Goal: Task Accomplishment & Management: Use online tool/utility

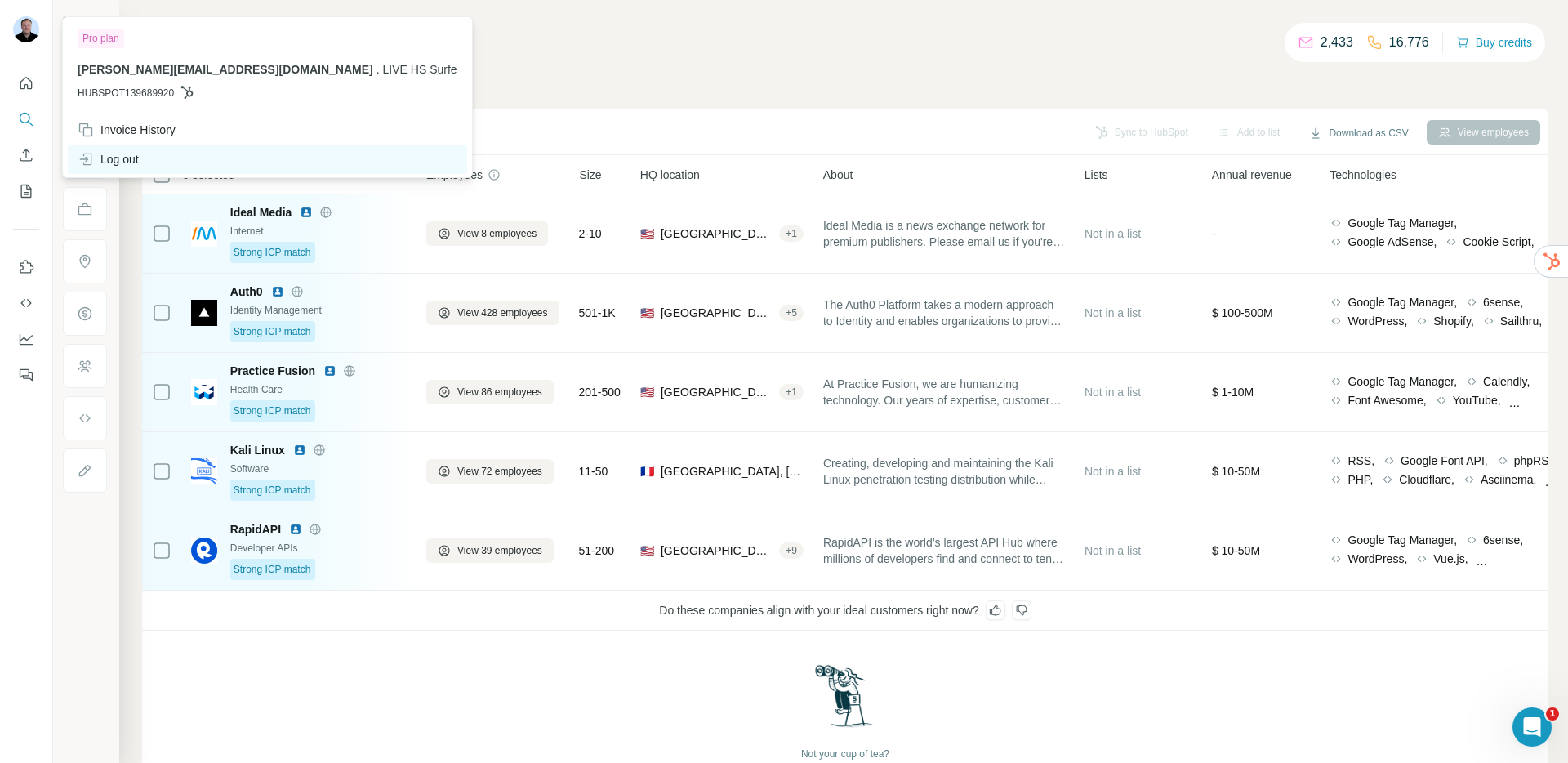
click at [116, 151] on div "Log out" at bounding box center [108, 159] width 62 height 17
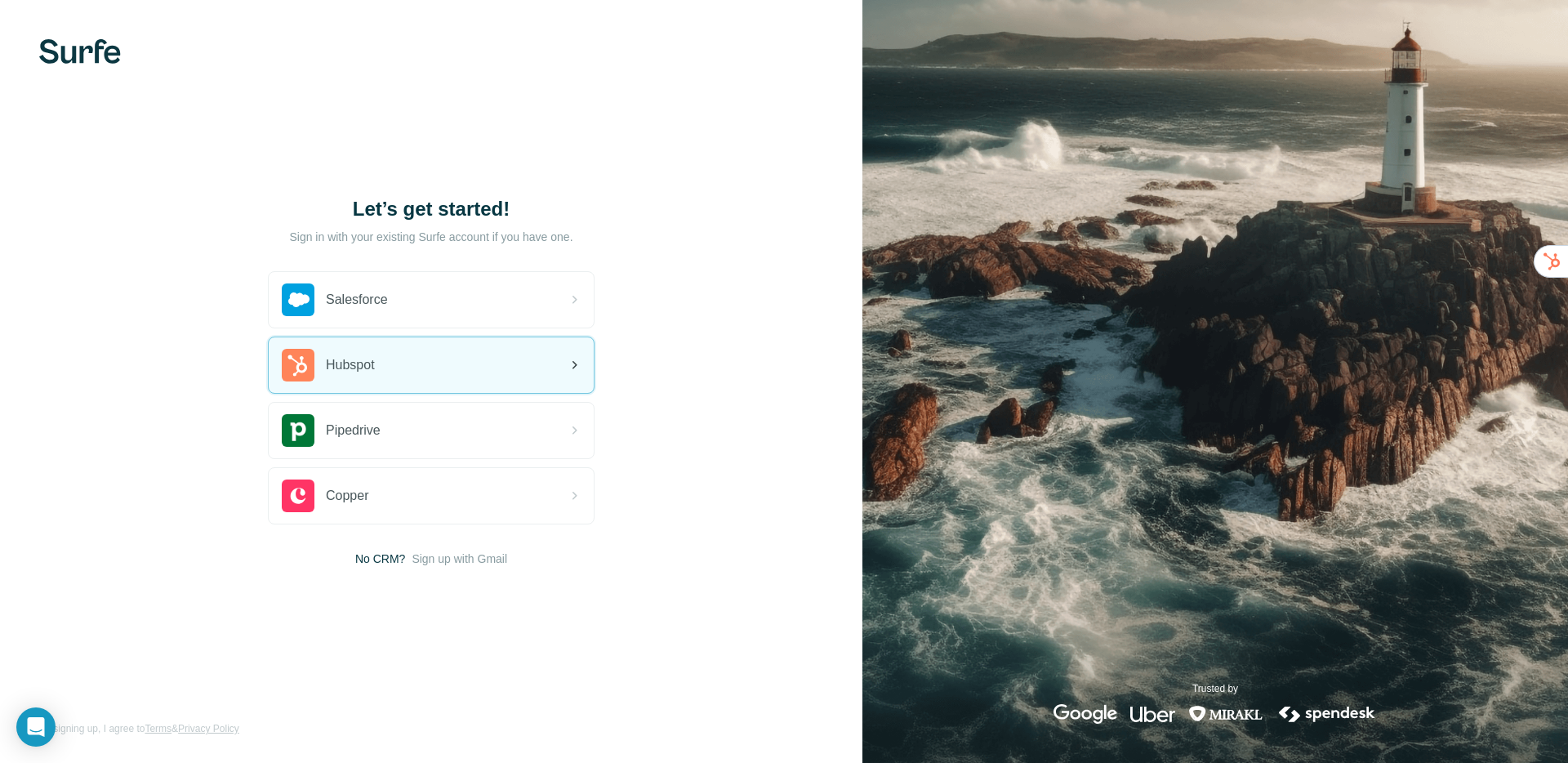
click at [356, 344] on div "Hubspot" at bounding box center [431, 364] width 325 height 56
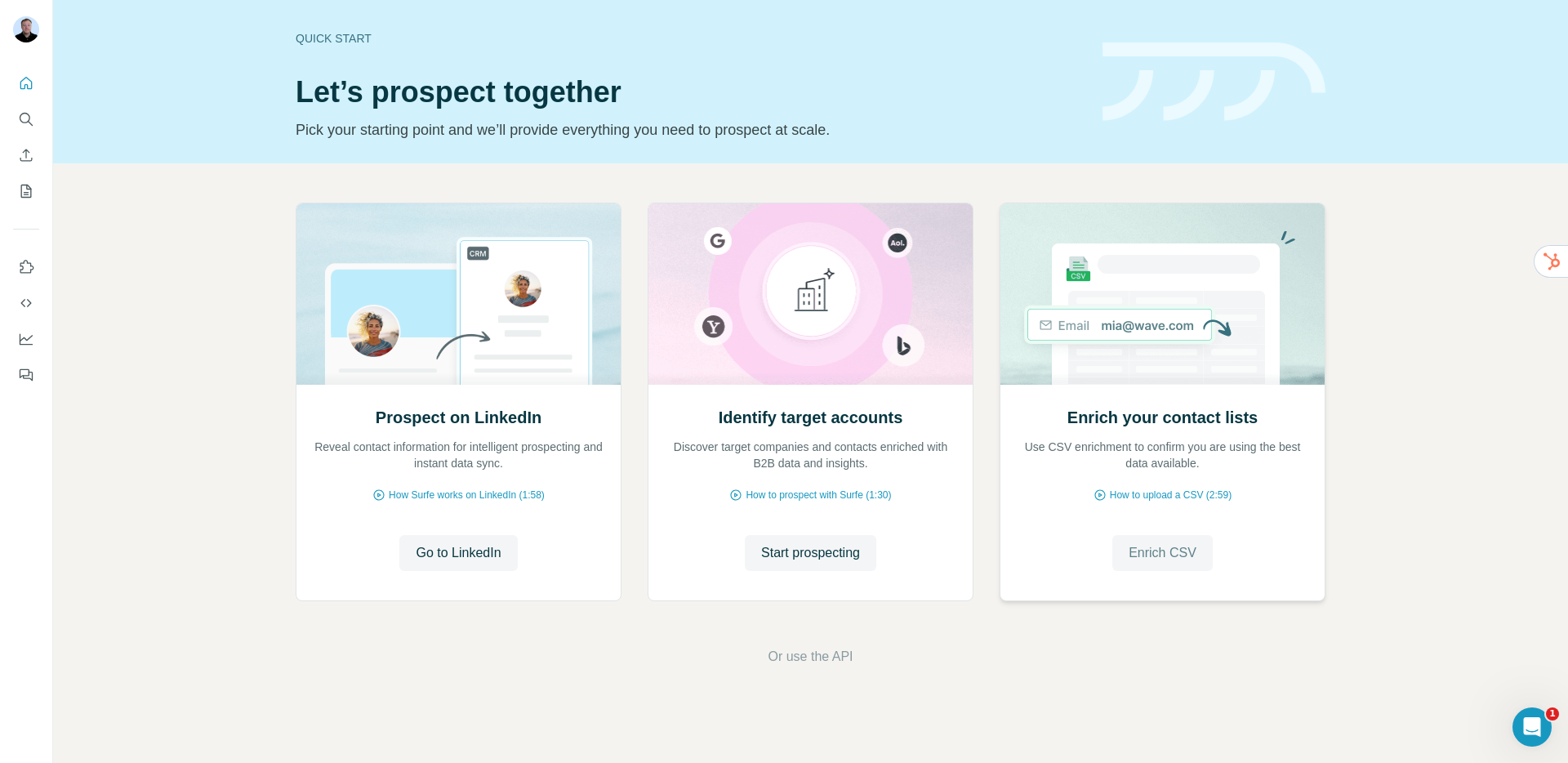
click at [1148, 543] on span "Enrich CSV" at bounding box center [1162, 552] width 68 height 20
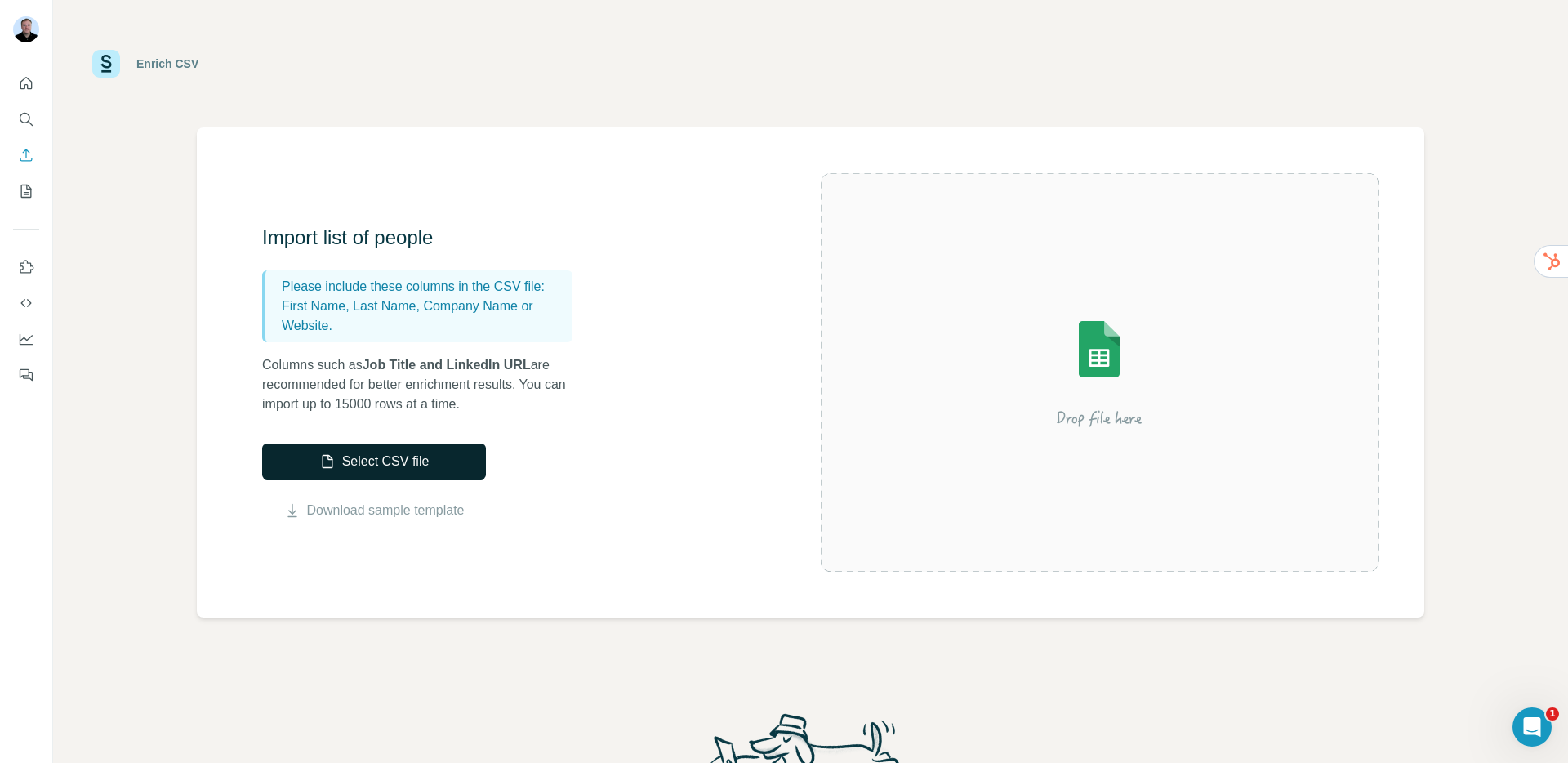
click at [351, 464] on button "Select CSV file" at bounding box center [374, 461] width 223 height 36
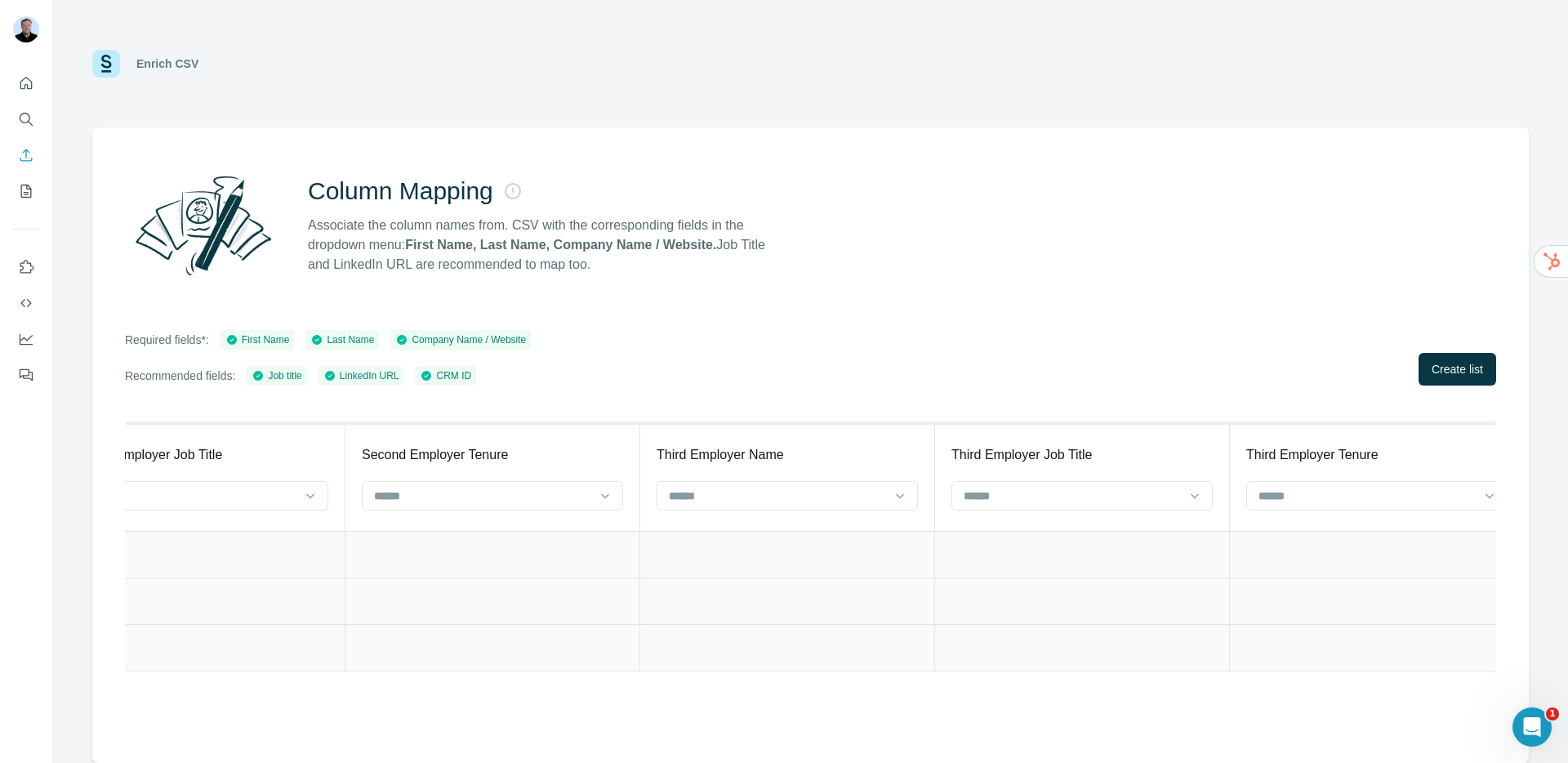
scroll to position [0, 6883]
click at [1475, 362] on span "Create list" at bounding box center [1456, 368] width 52 height 17
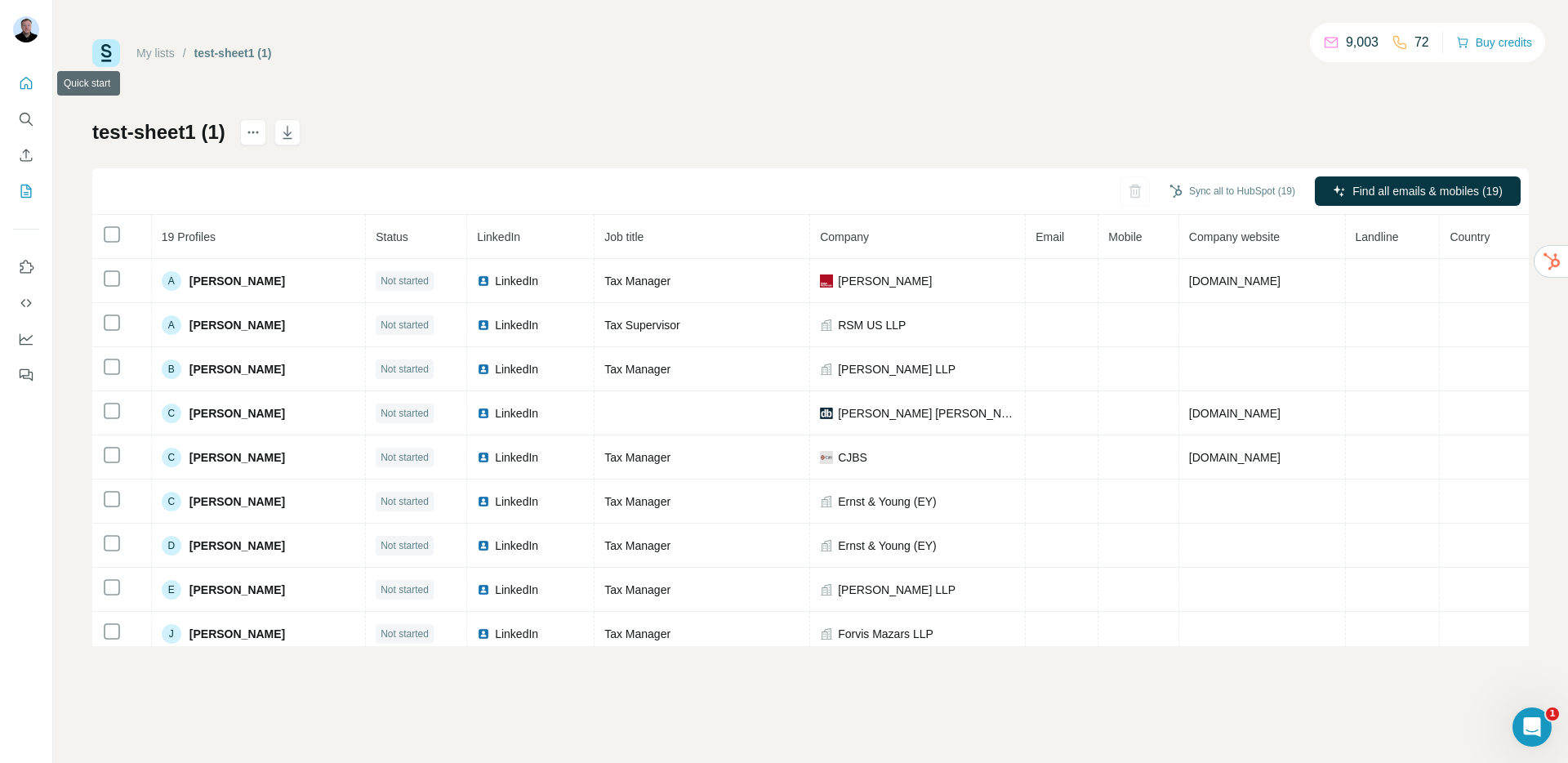
click at [35, 87] on button "Quick start" at bounding box center [25, 83] width 26 height 29
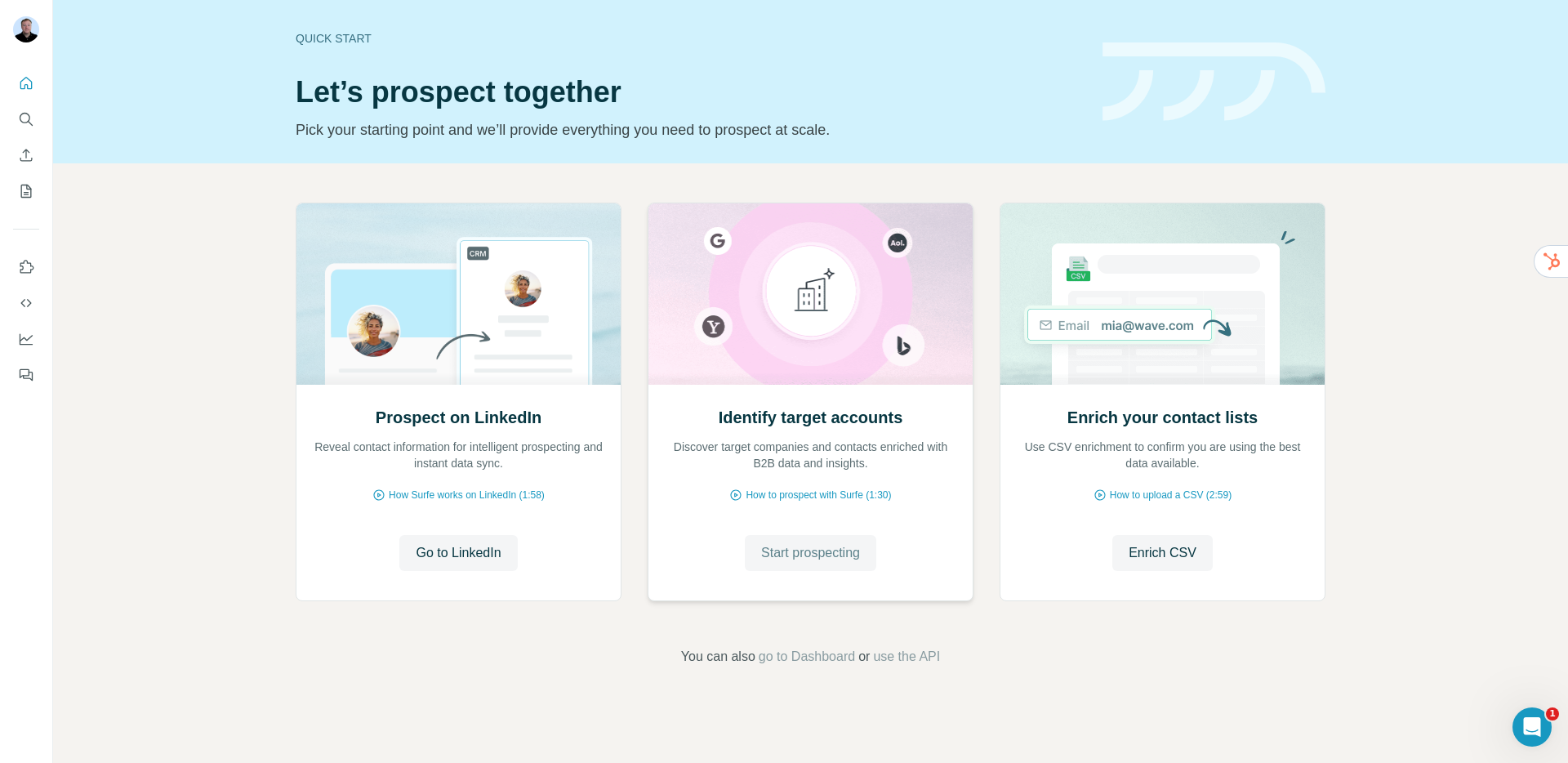
click at [810, 564] on button "Start prospecting" at bounding box center [810, 552] width 131 height 36
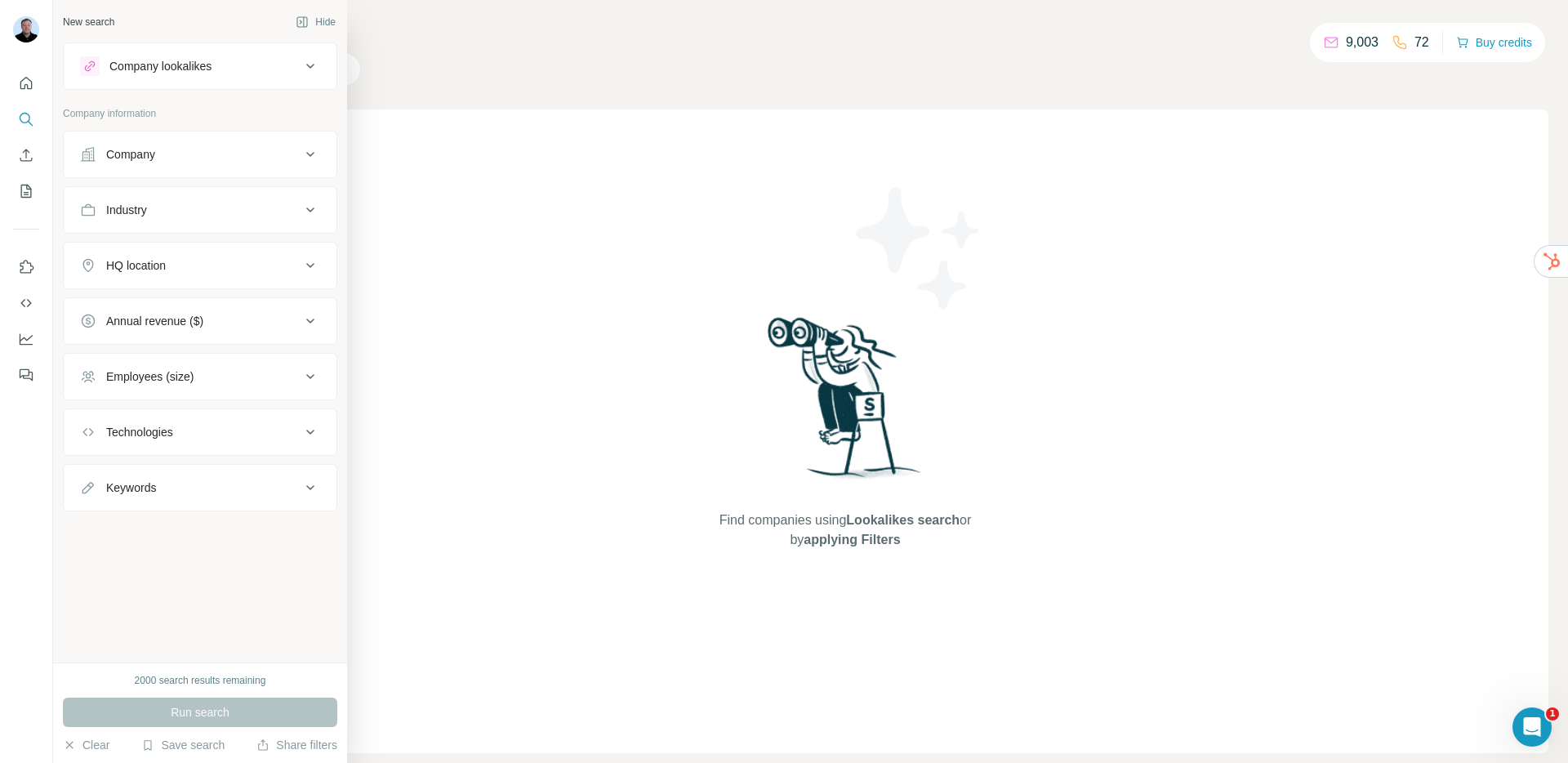
click at [226, 148] on div "Company" at bounding box center [190, 154] width 220 height 17
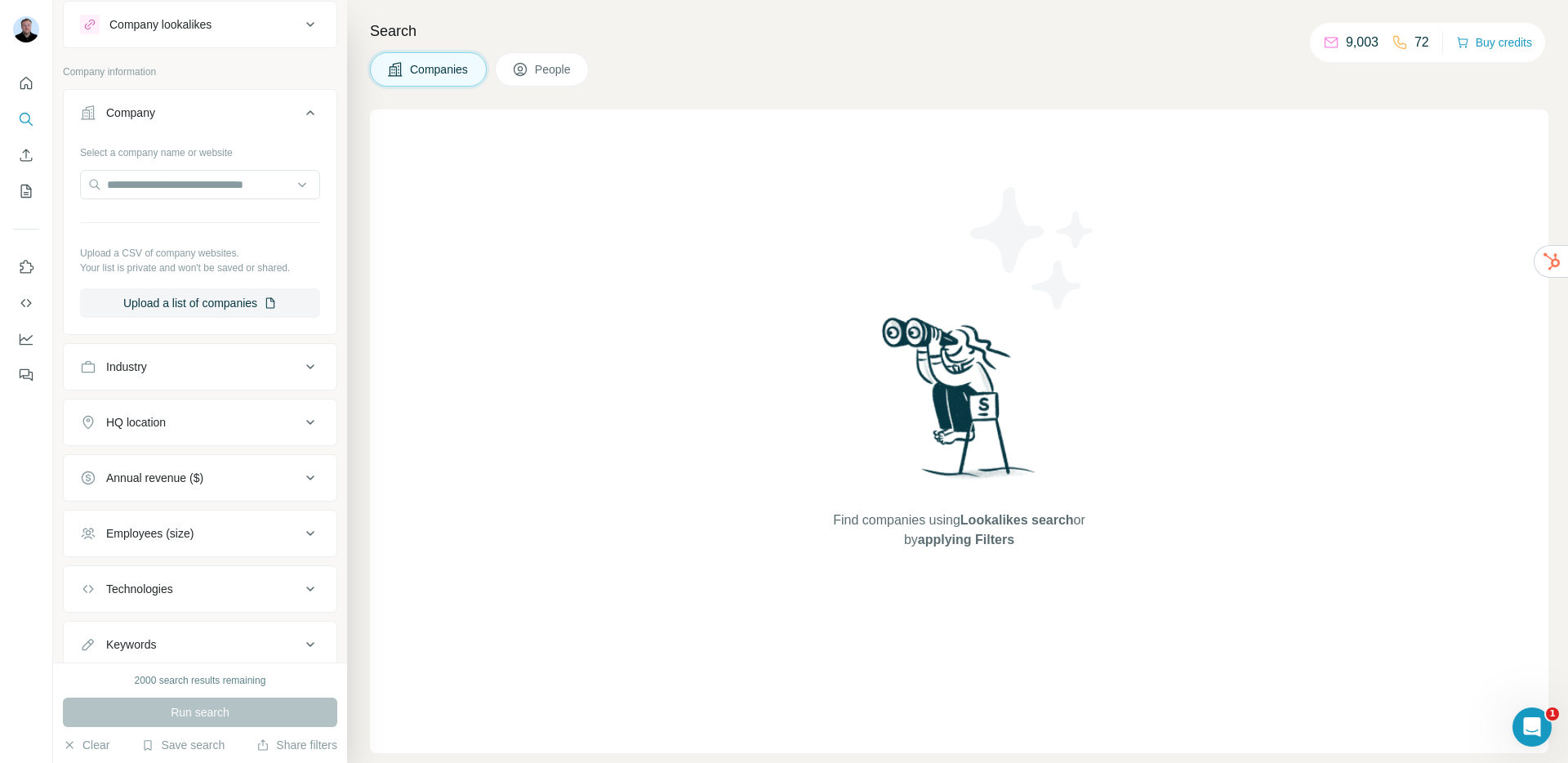
scroll to position [44, 0]
click at [176, 366] on div "Industry" at bounding box center [190, 363] width 220 height 17
click at [183, 401] on input at bounding box center [192, 405] width 202 height 18
click at [161, 460] on div "Retail" at bounding box center [194, 446] width 219 height 29
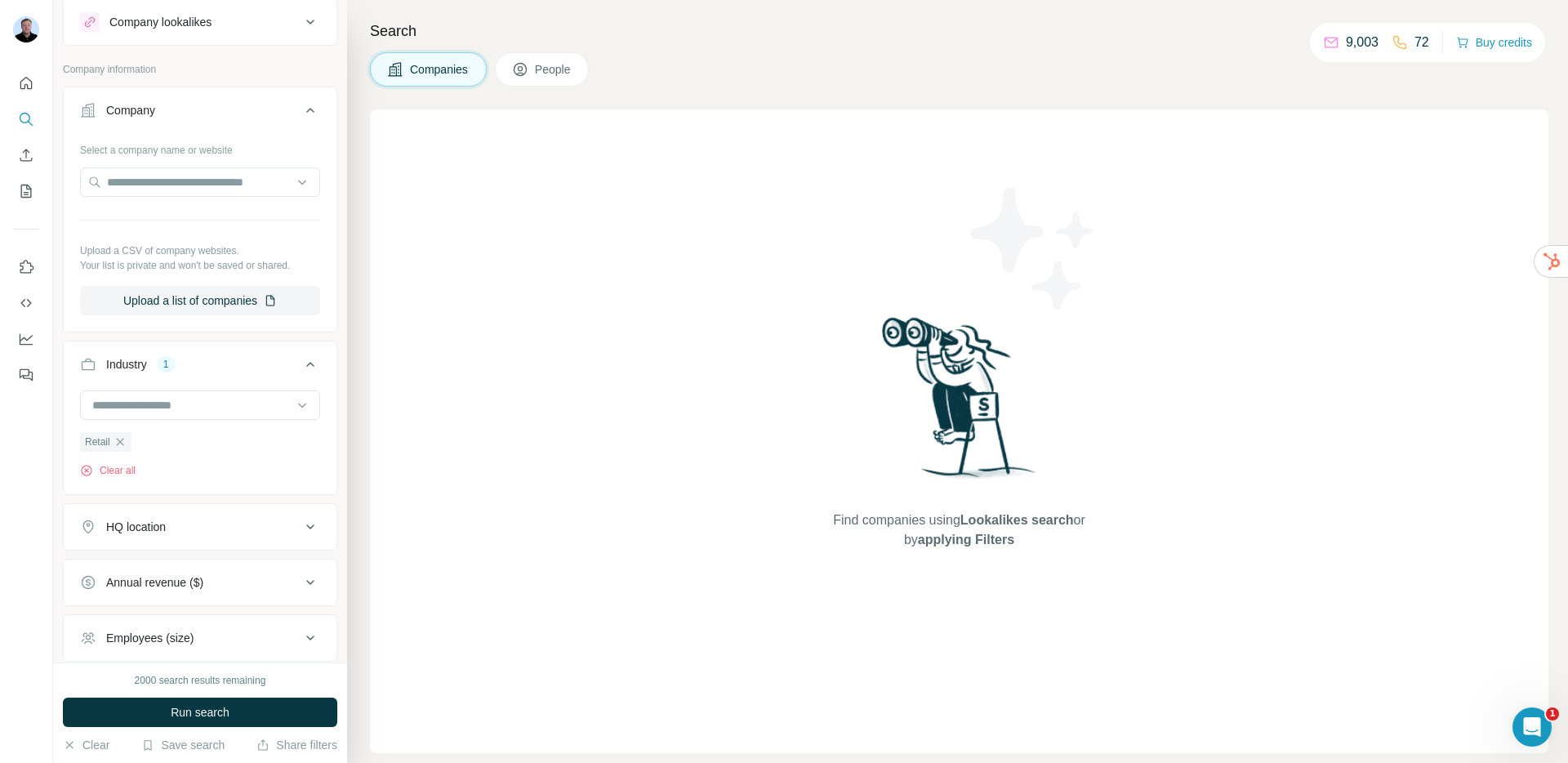
drag, startPoint x: 209, startPoint y: 711, endPoint x: 250, endPoint y: 635, distance: 86.4
click at [209, 711] on span "Run search" at bounding box center [200, 712] width 59 height 17
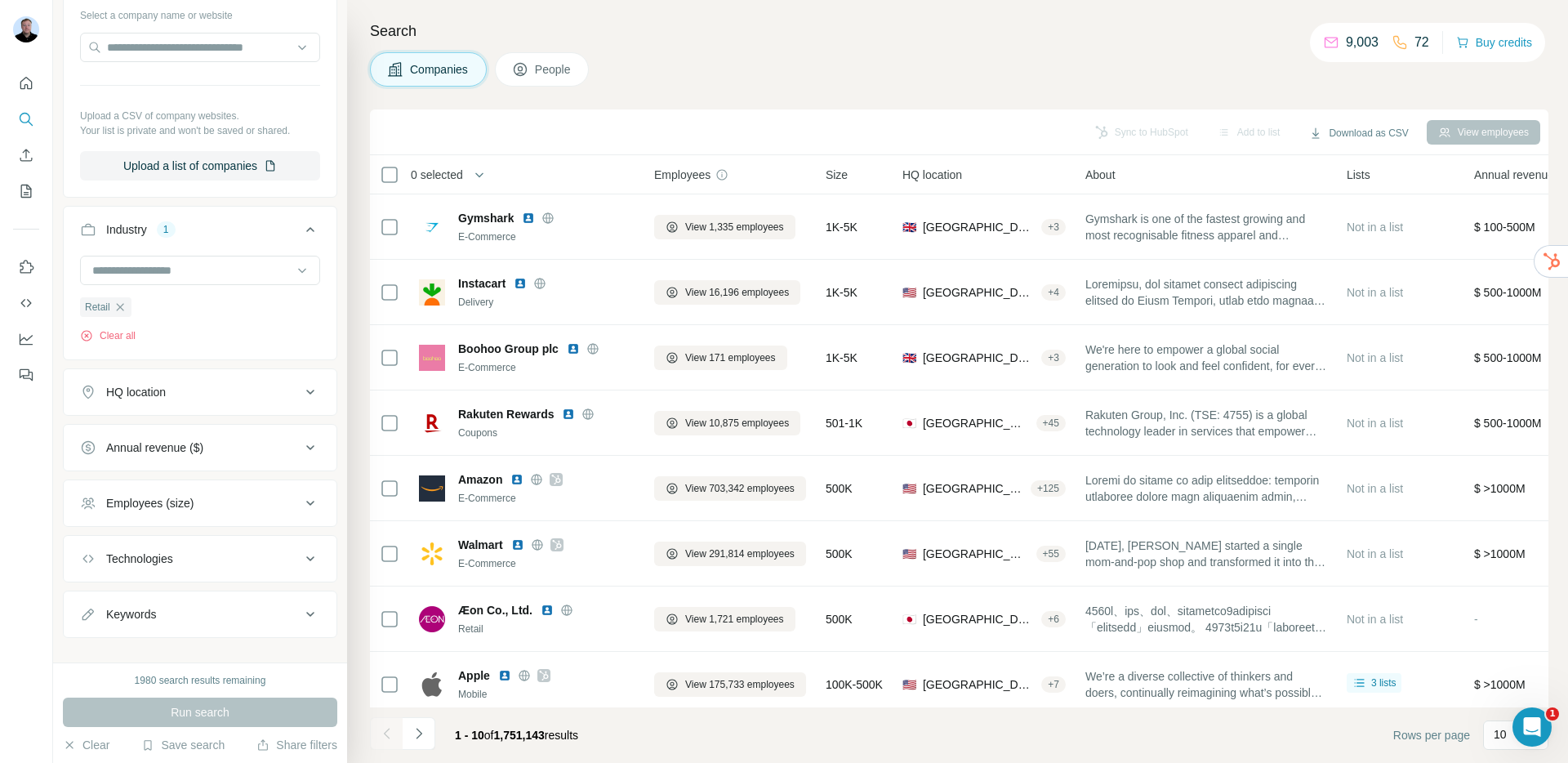
scroll to position [201, 0]
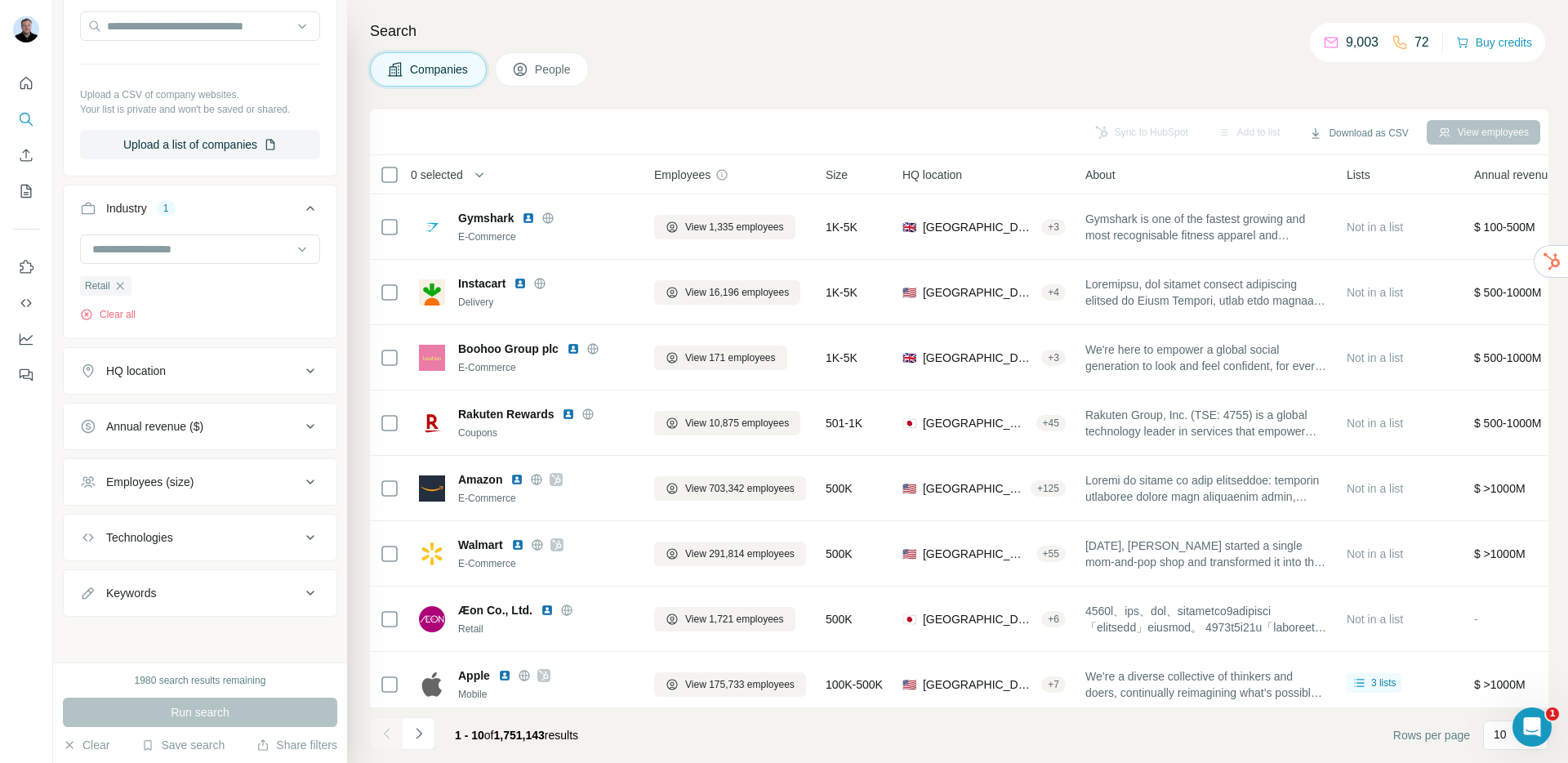
click at [562, 65] on span "People" at bounding box center [553, 70] width 37 height 17
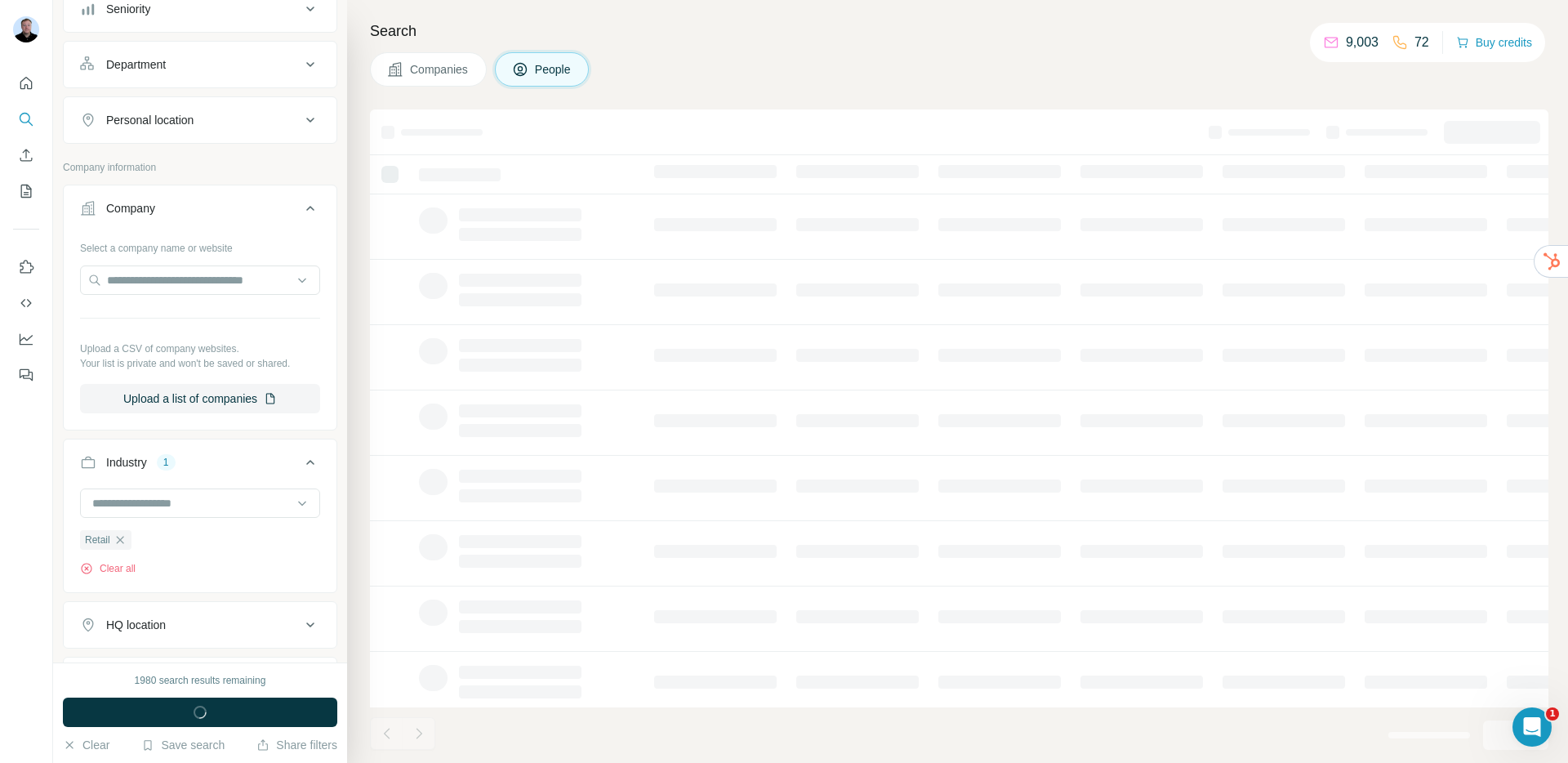
scroll to position [455, 0]
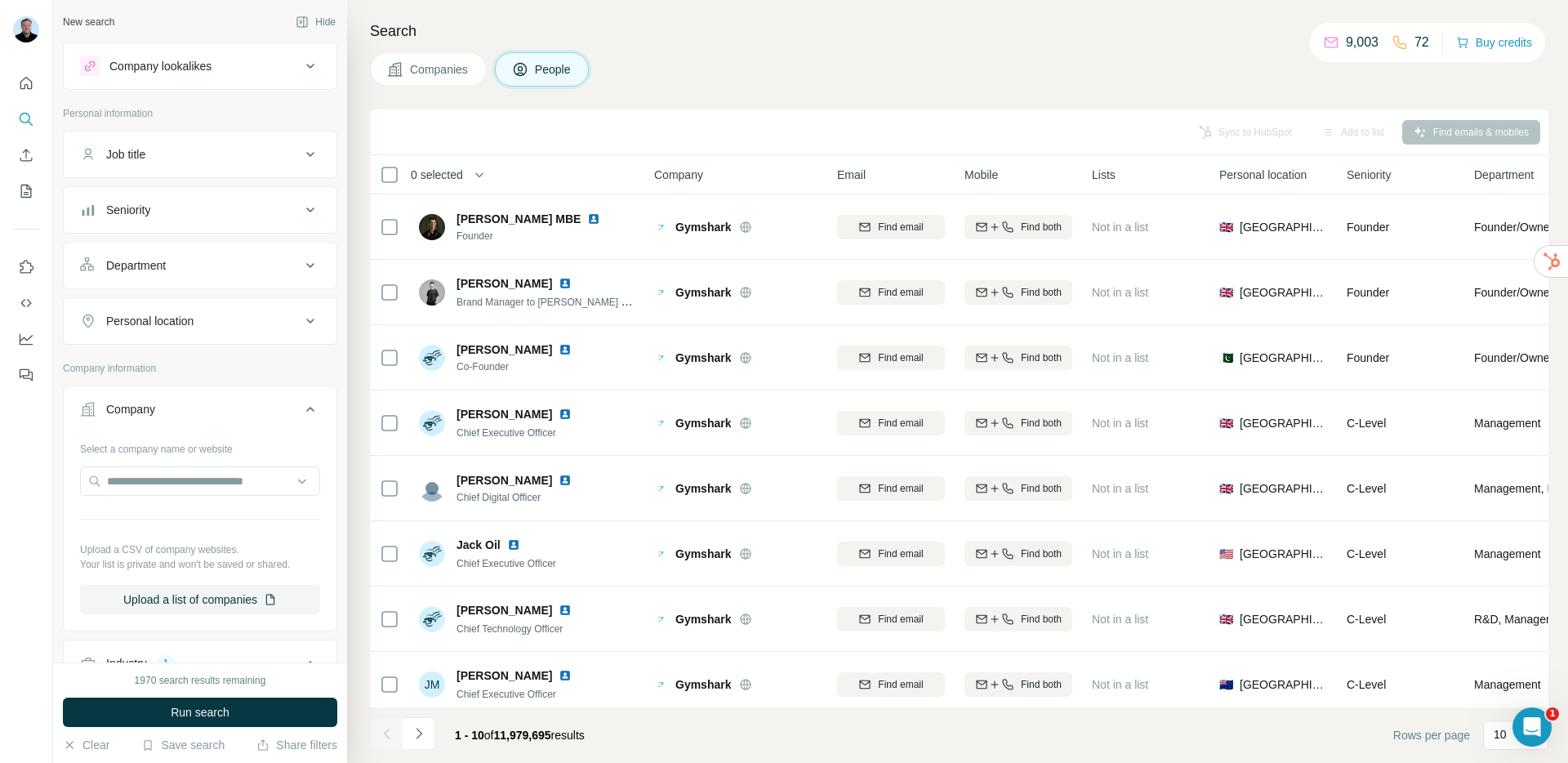
click at [214, 156] on div "Job title" at bounding box center [190, 154] width 220 height 17
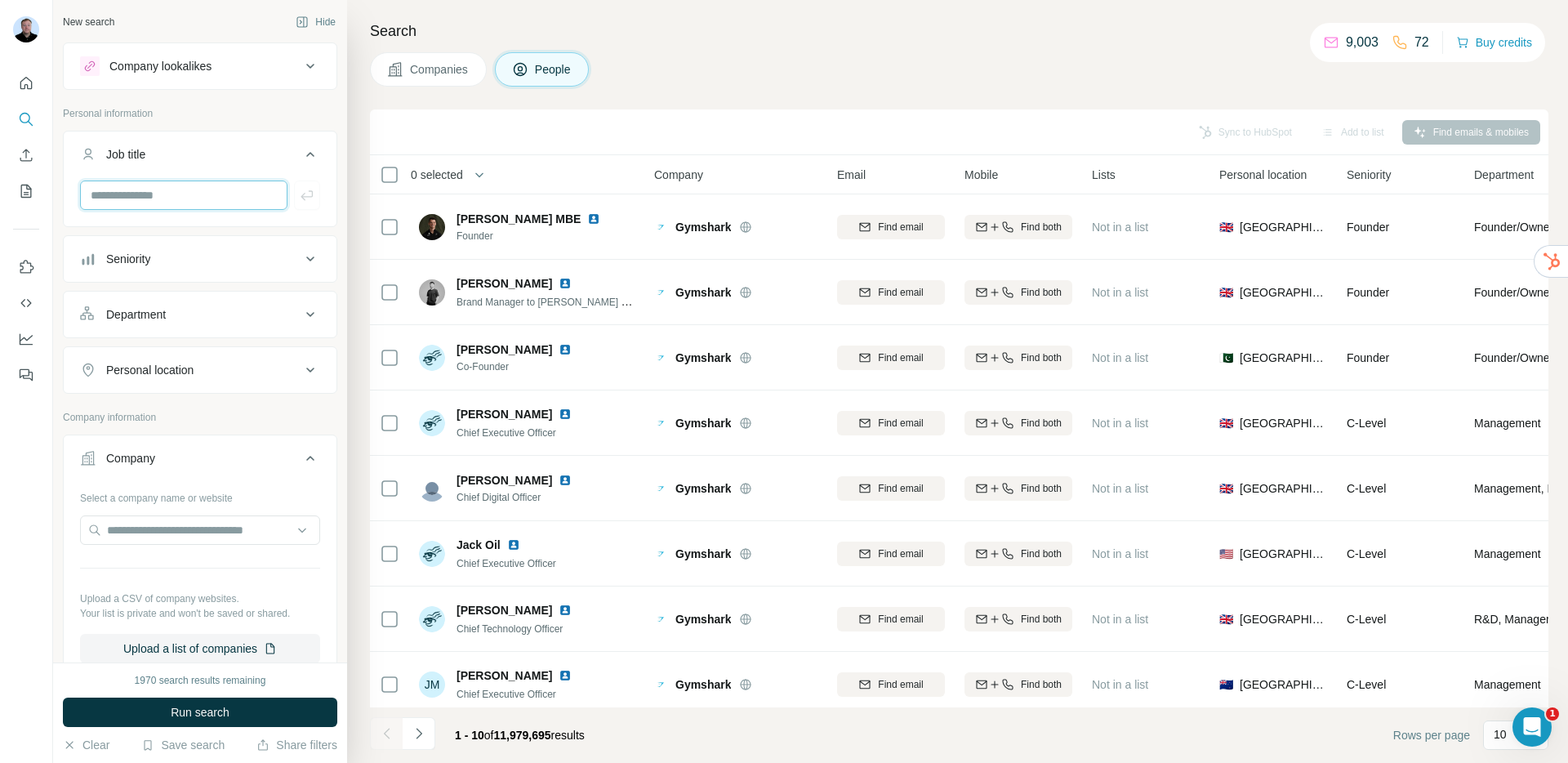
click at [217, 201] on input "text" at bounding box center [184, 195] width 208 height 29
click at [113, 425] on div "Company information" at bounding box center [200, 421] width 274 height 24
click at [177, 319] on div "Department" at bounding box center [190, 314] width 220 height 17
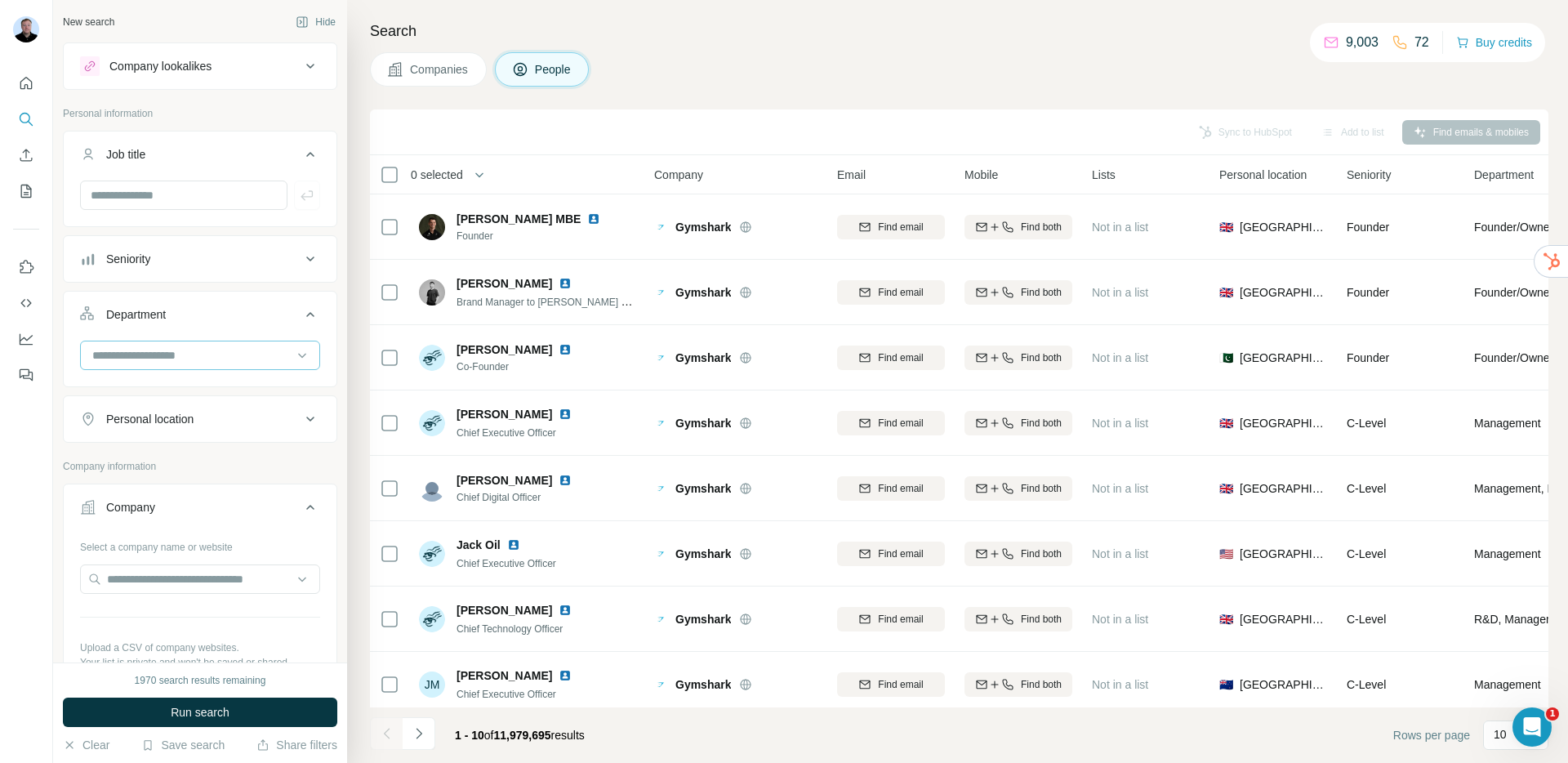
click at [185, 355] on input at bounding box center [192, 355] width 202 height 18
click at [143, 451] on p "Operations" at bounding box center [121, 454] width 56 height 17
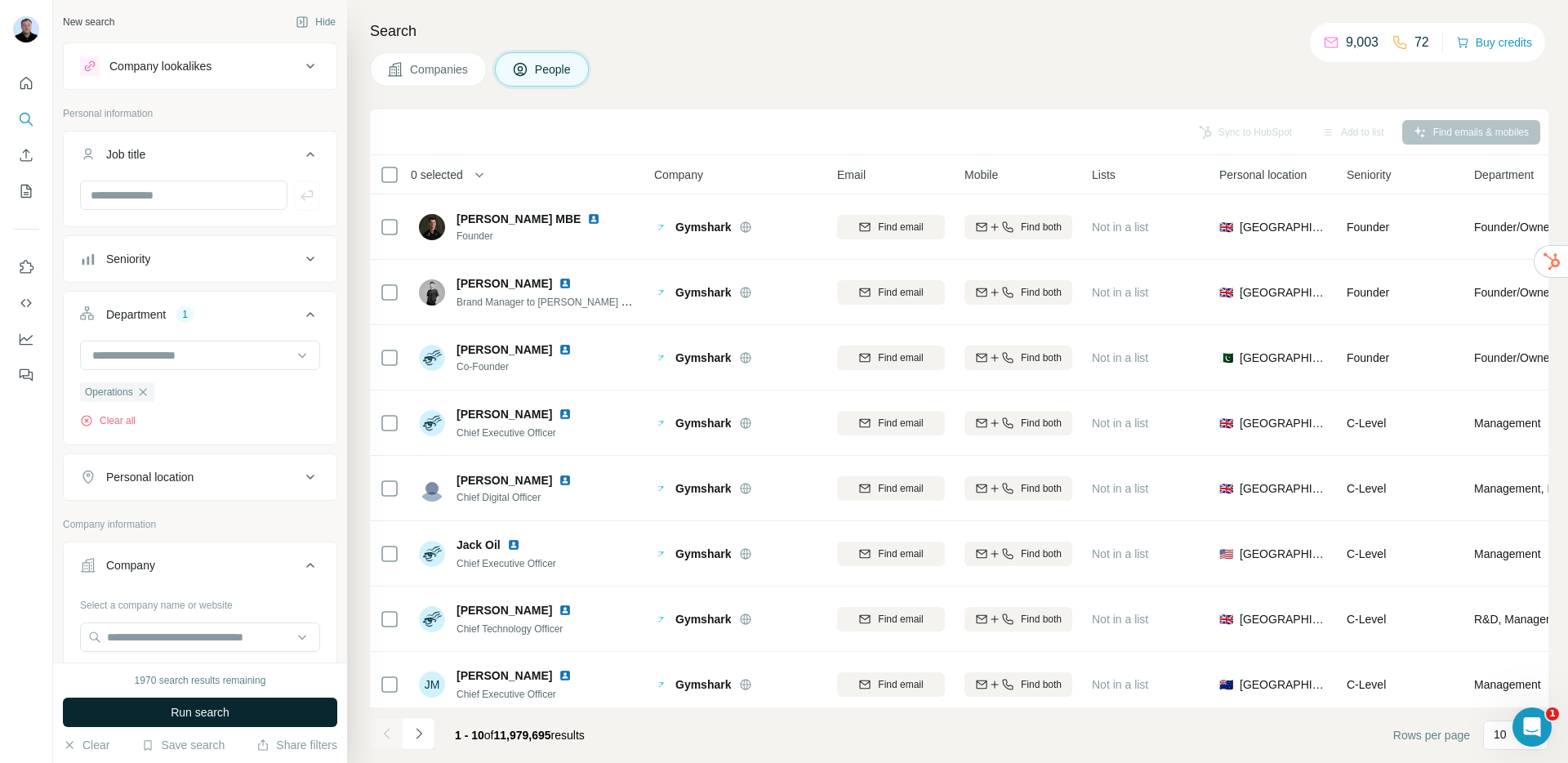
click at [197, 709] on span "Run search" at bounding box center [200, 712] width 59 height 17
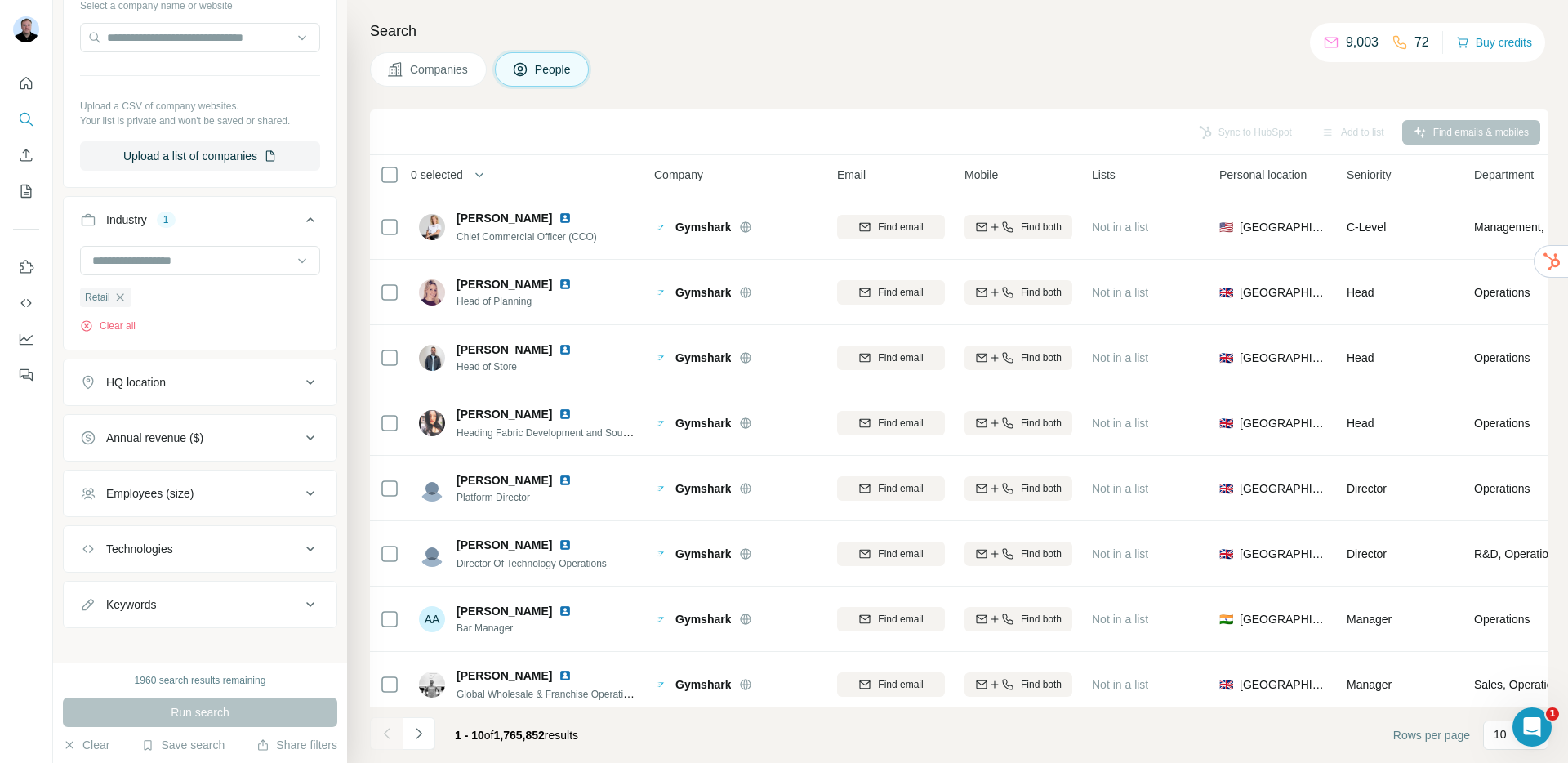
scroll to position [612, 0]
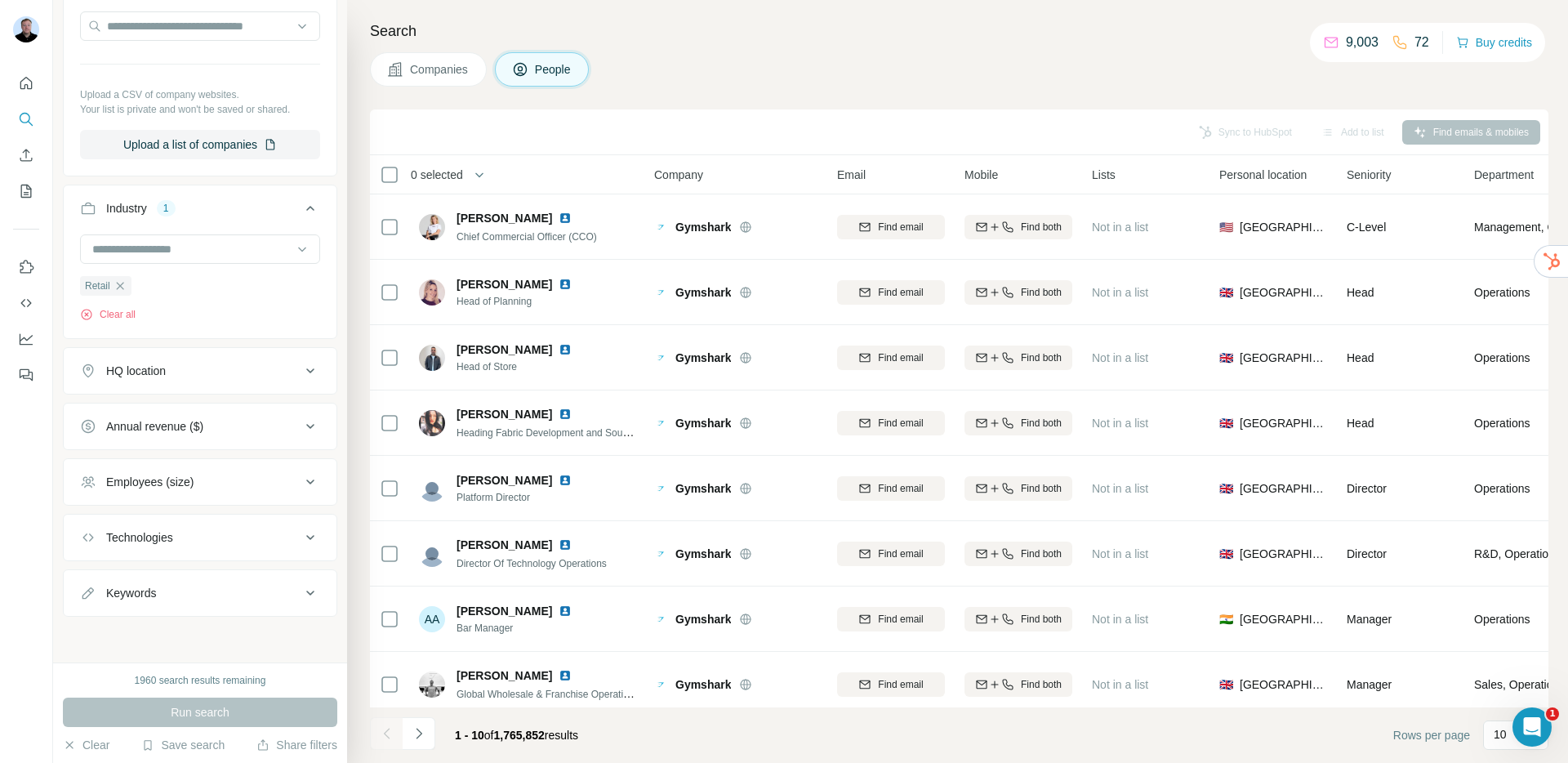
click at [167, 482] on div "Employees (size)" at bounding box center [149, 482] width 87 height 17
click at [167, 482] on div "Employees (size)" at bounding box center [149, 480] width 87 height 17
click at [173, 483] on div "Employees (size)" at bounding box center [149, 482] width 87 height 17
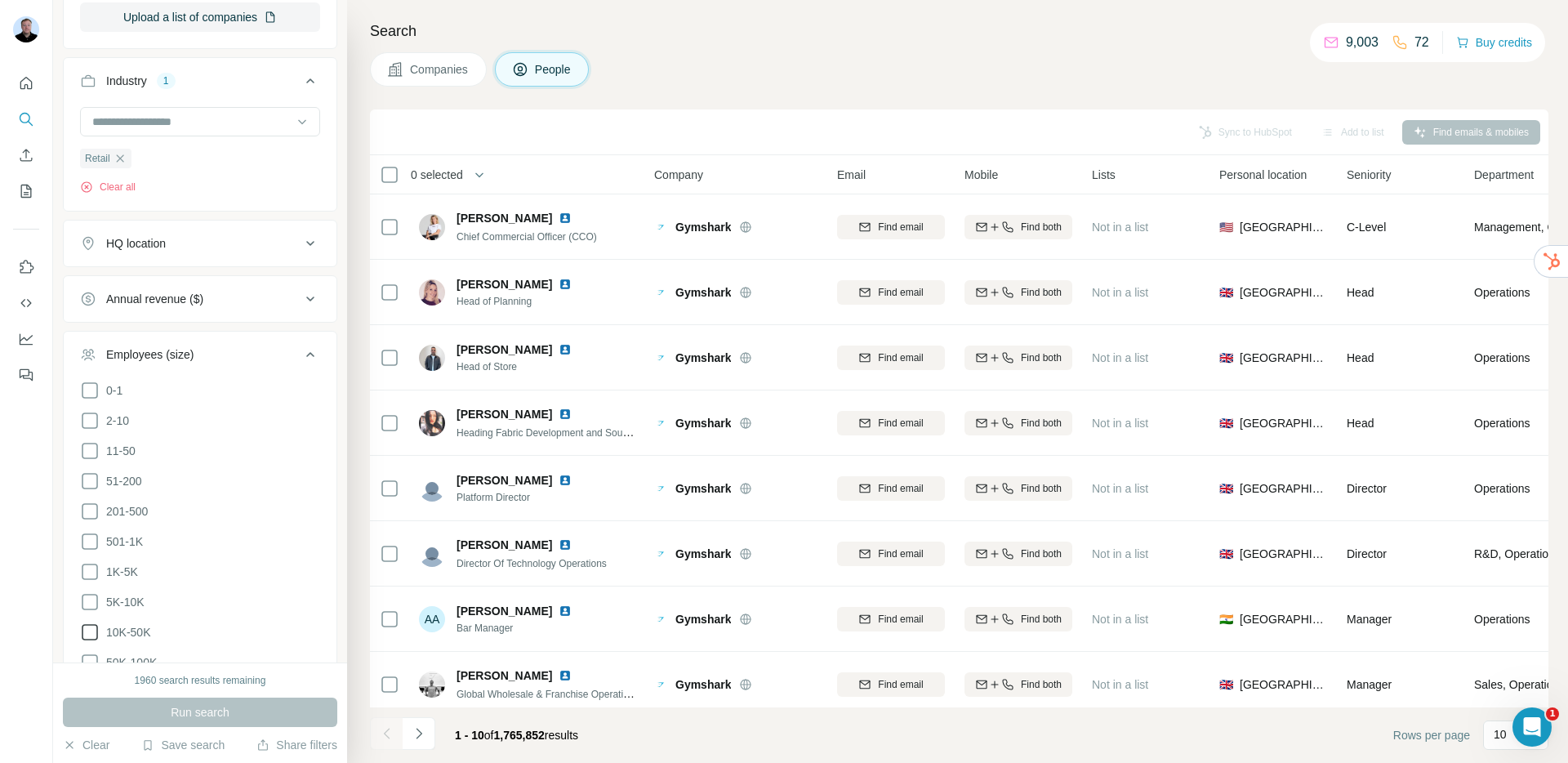
scroll to position [831, 0]
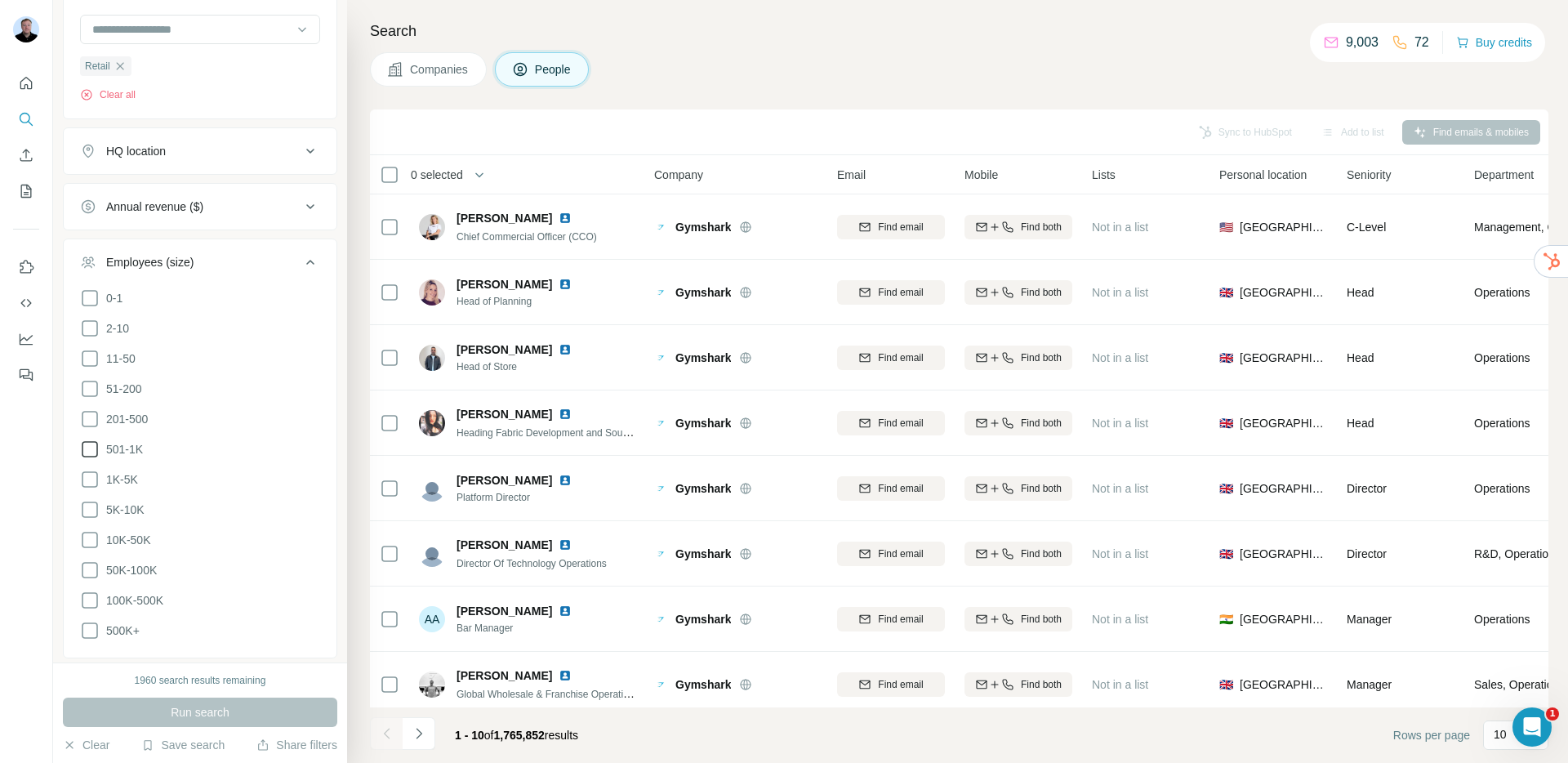
click at [88, 446] on icon at bounding box center [90, 450] width 20 height 20
click at [93, 420] on icon at bounding box center [90, 419] width 20 height 20
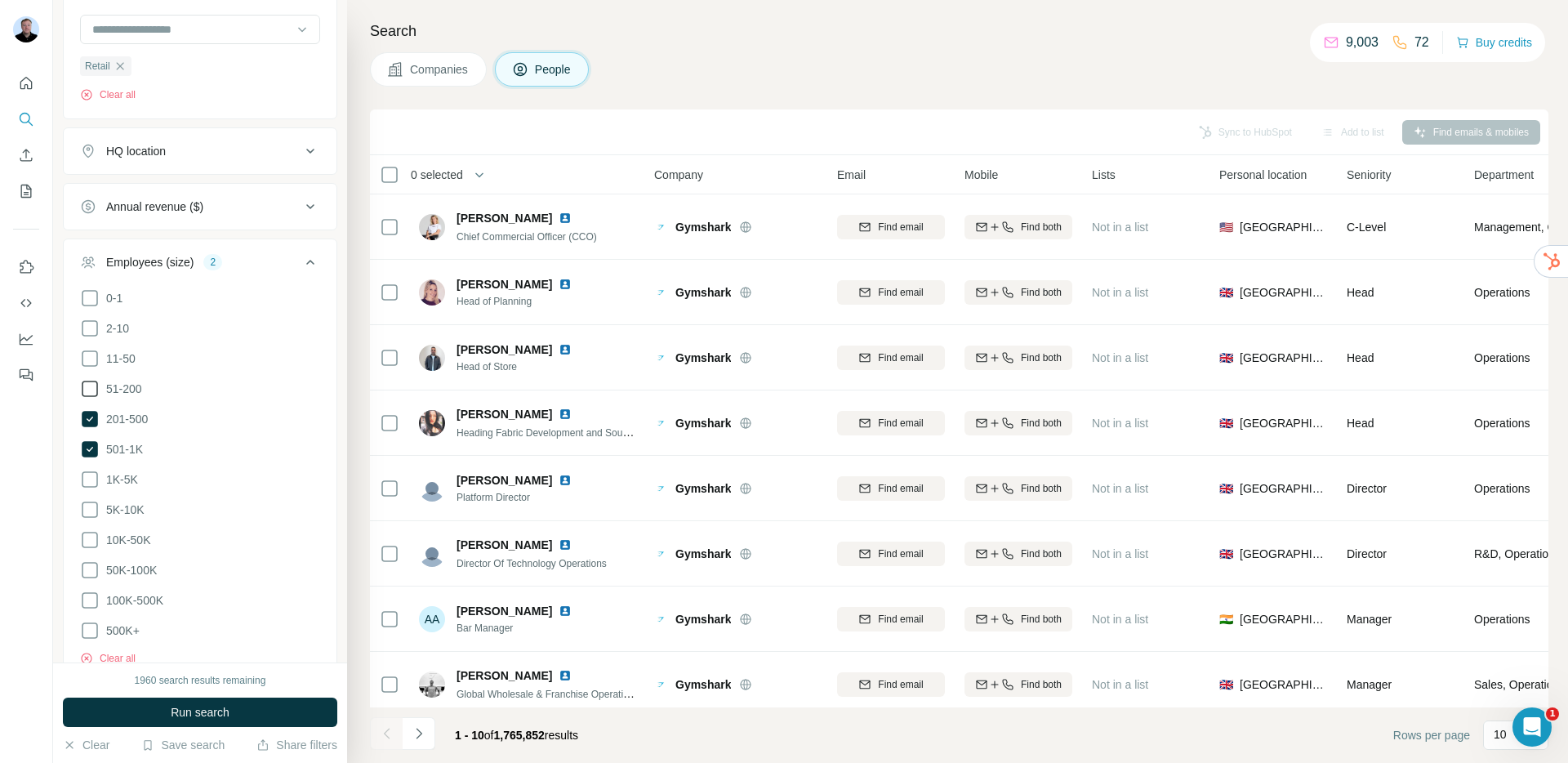
click at [94, 389] on icon at bounding box center [90, 389] width 20 height 20
click at [91, 352] on icon at bounding box center [90, 358] width 20 height 20
click at [166, 710] on button "Run search" at bounding box center [200, 712] width 274 height 29
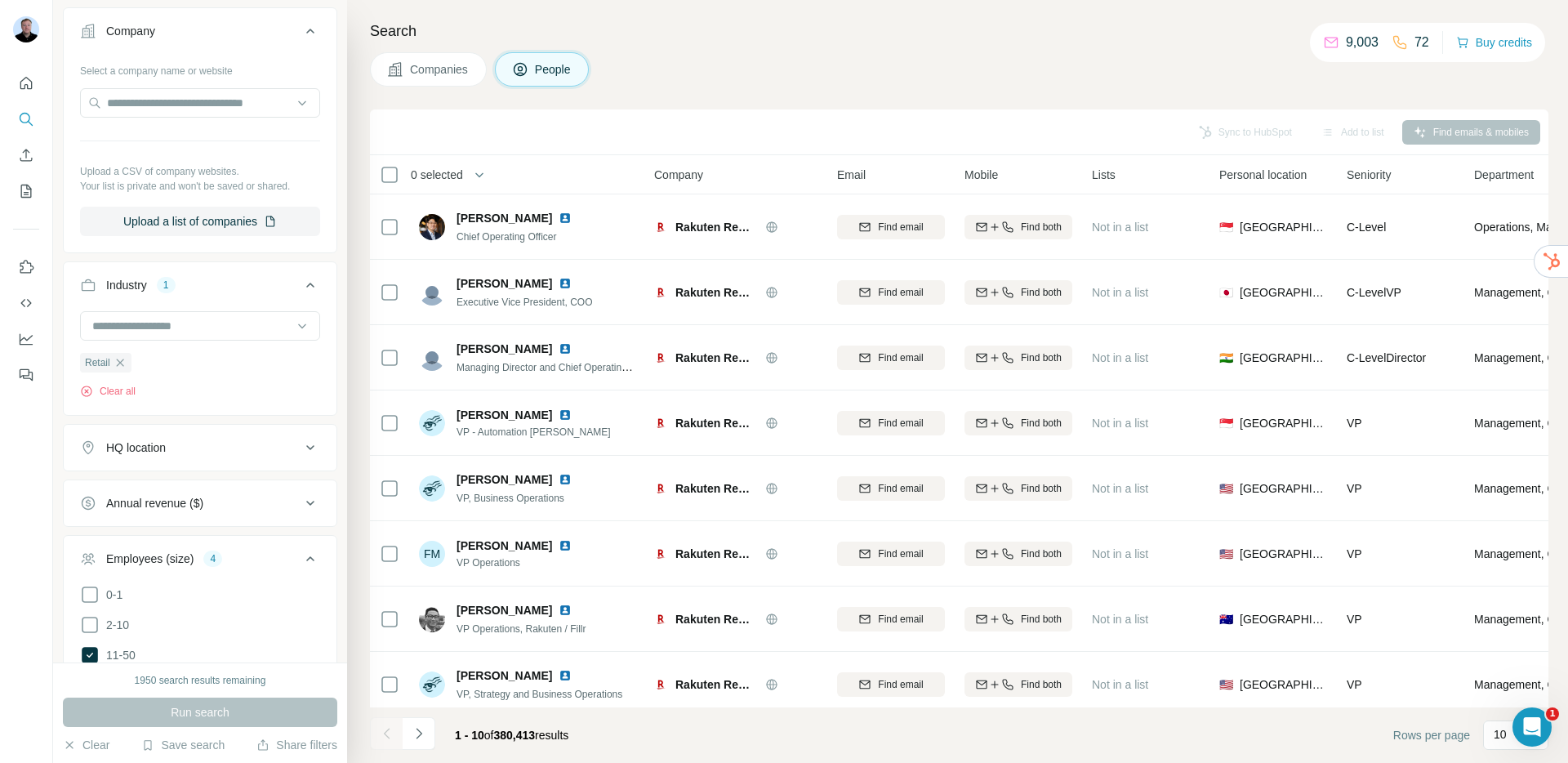
scroll to position [249, 0]
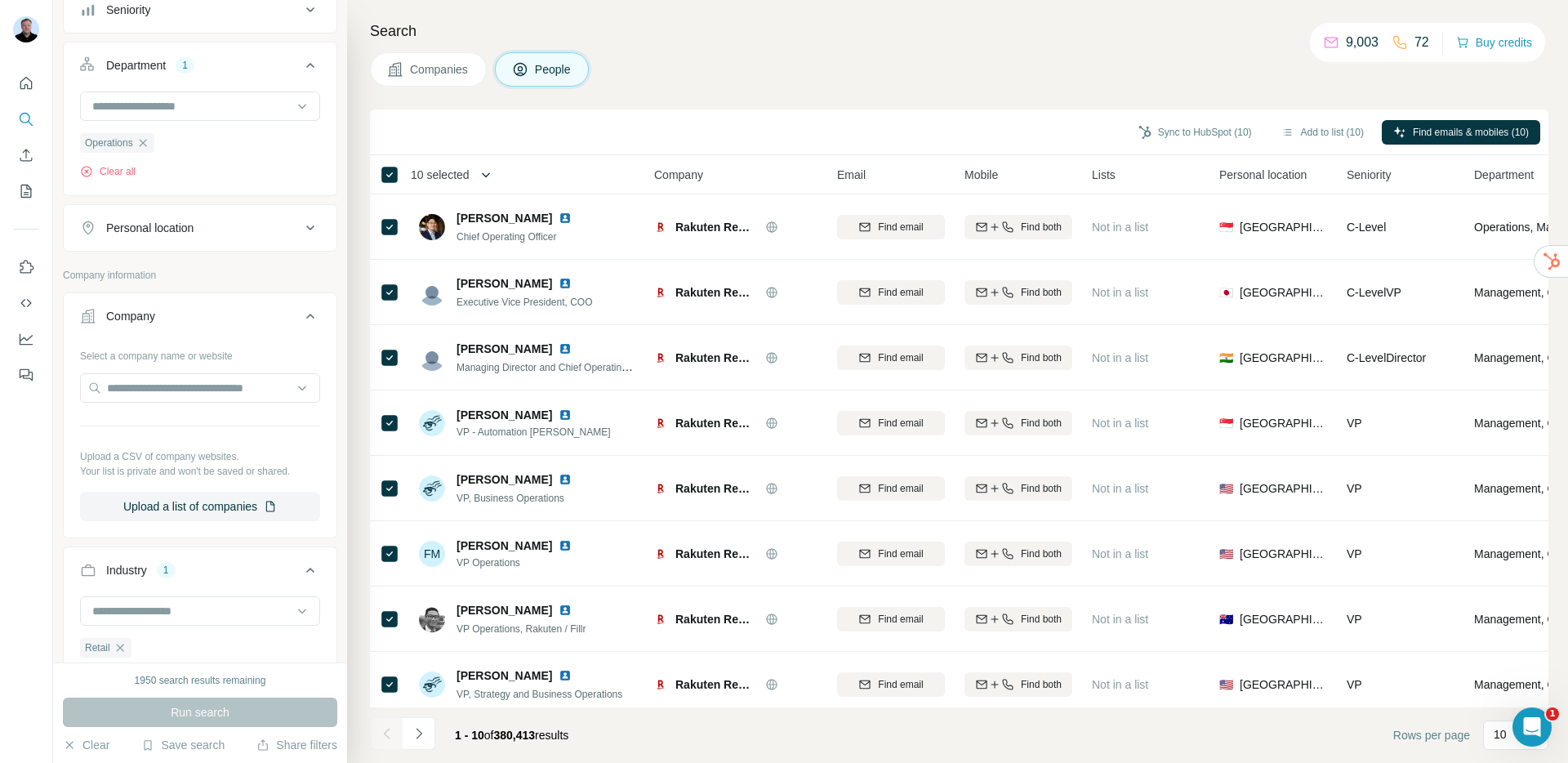
click at [490, 174] on icon "button" at bounding box center [486, 174] width 8 height 5
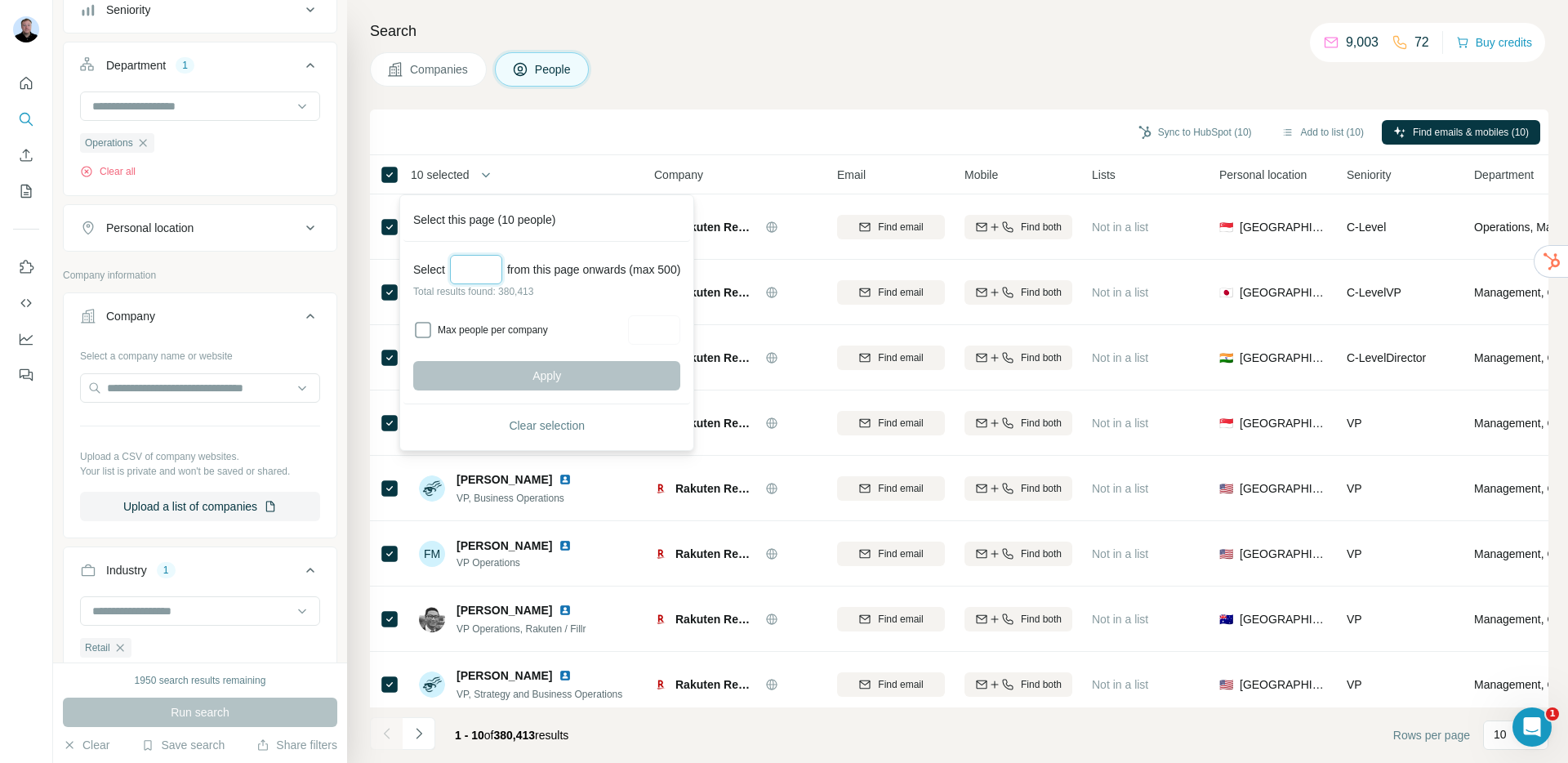
click at [478, 272] on input "Select a number (up to 500)" at bounding box center [475, 269] width 52 height 29
click at [660, 334] on input "Max people per company" at bounding box center [653, 330] width 52 height 29
type input "*"
click at [493, 264] on input "Select a number (up to 500)" at bounding box center [475, 269] width 52 height 29
type input "***"
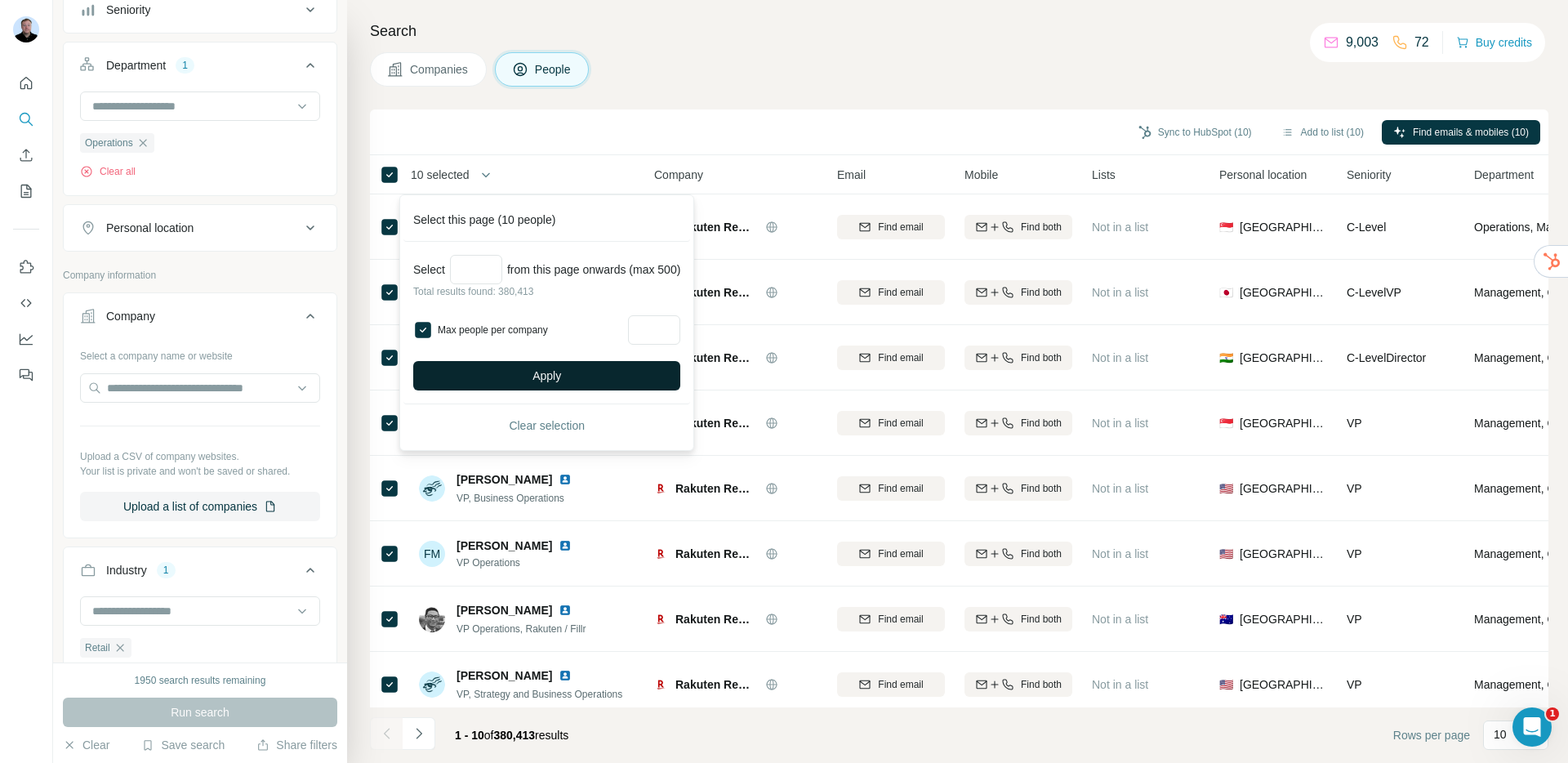
click at [535, 371] on button "Apply" at bounding box center [546, 375] width 267 height 29
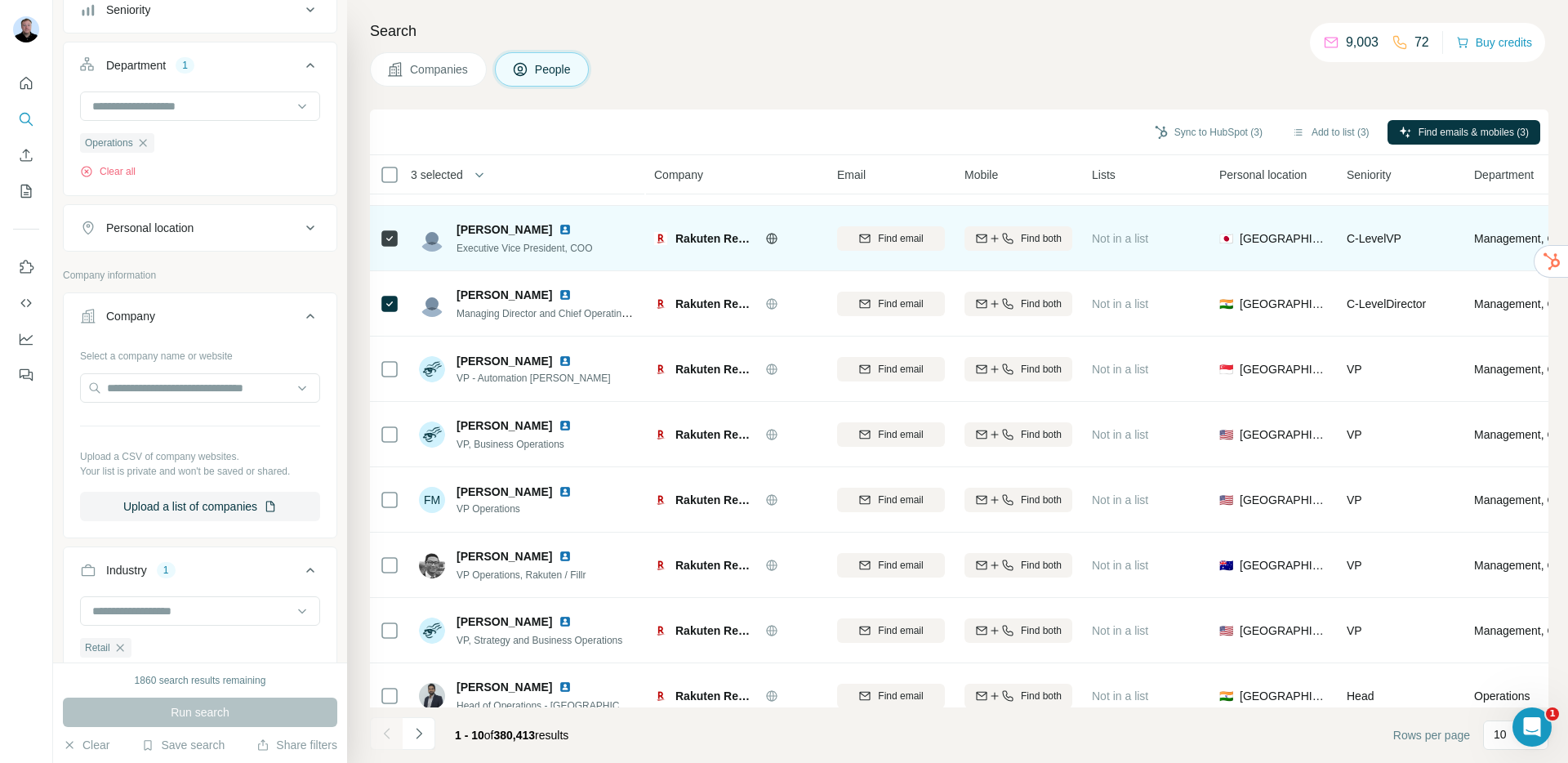
scroll to position [0, 0]
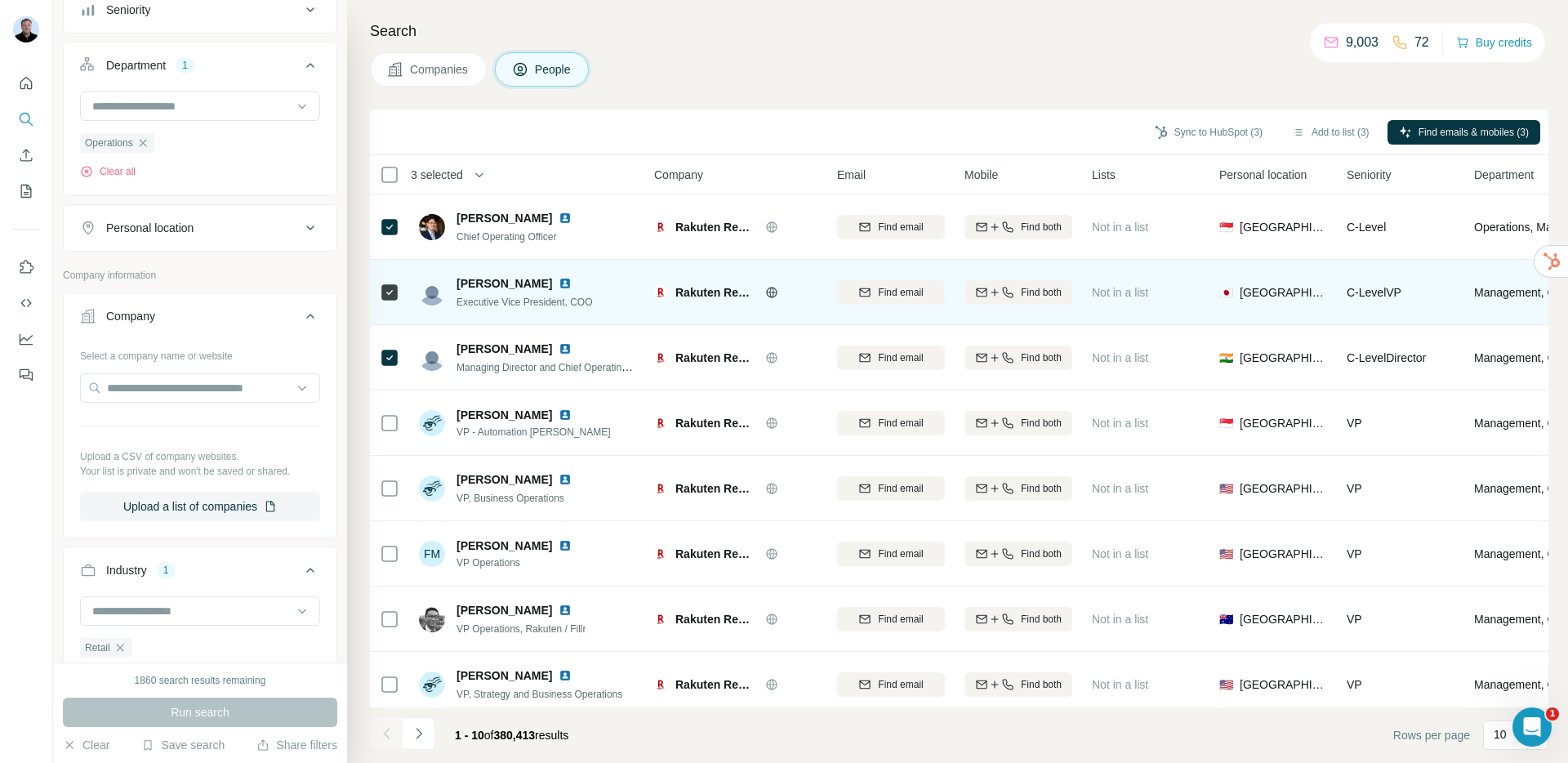
click at [567, 283] on img at bounding box center [564, 283] width 13 height 13
click at [0, 0] on div "New search Hide Company lookalikes Personal information Job title Seniority Dep…" at bounding box center [784, 381] width 1568 height 763
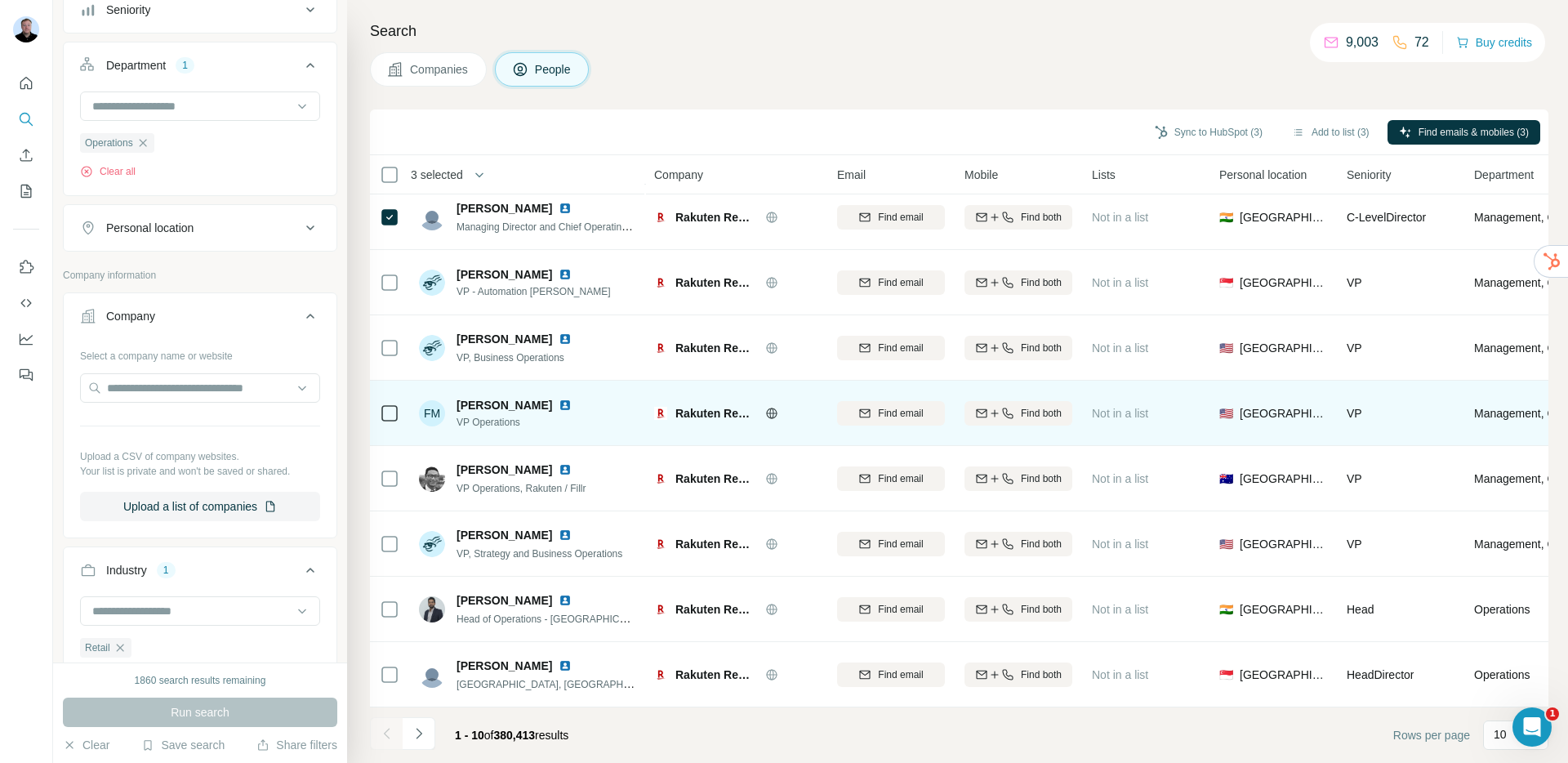
scroll to position [150, 0]
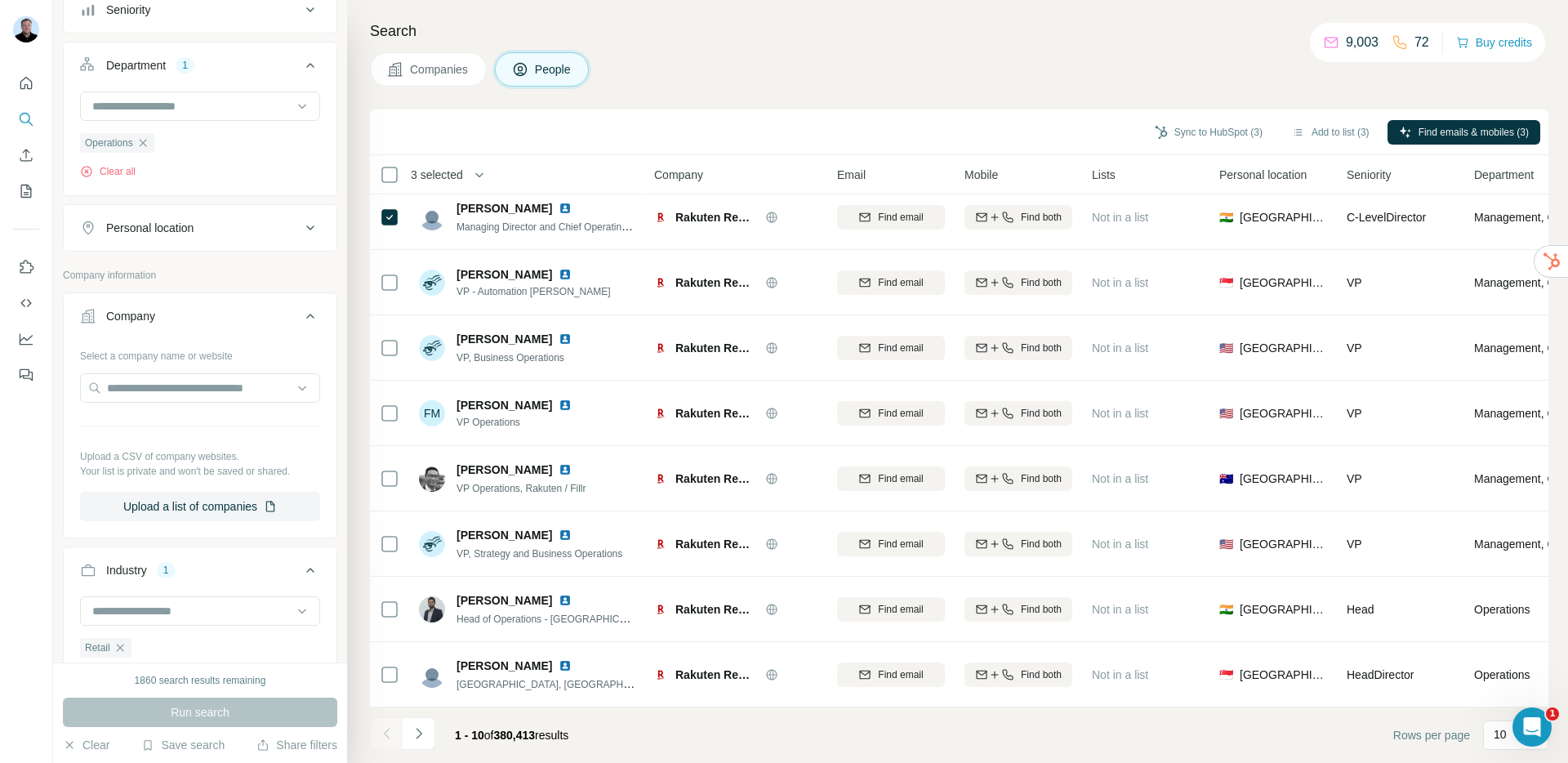
click at [425, 737] on icon "Navigate to next page" at bounding box center [418, 733] width 17 height 17
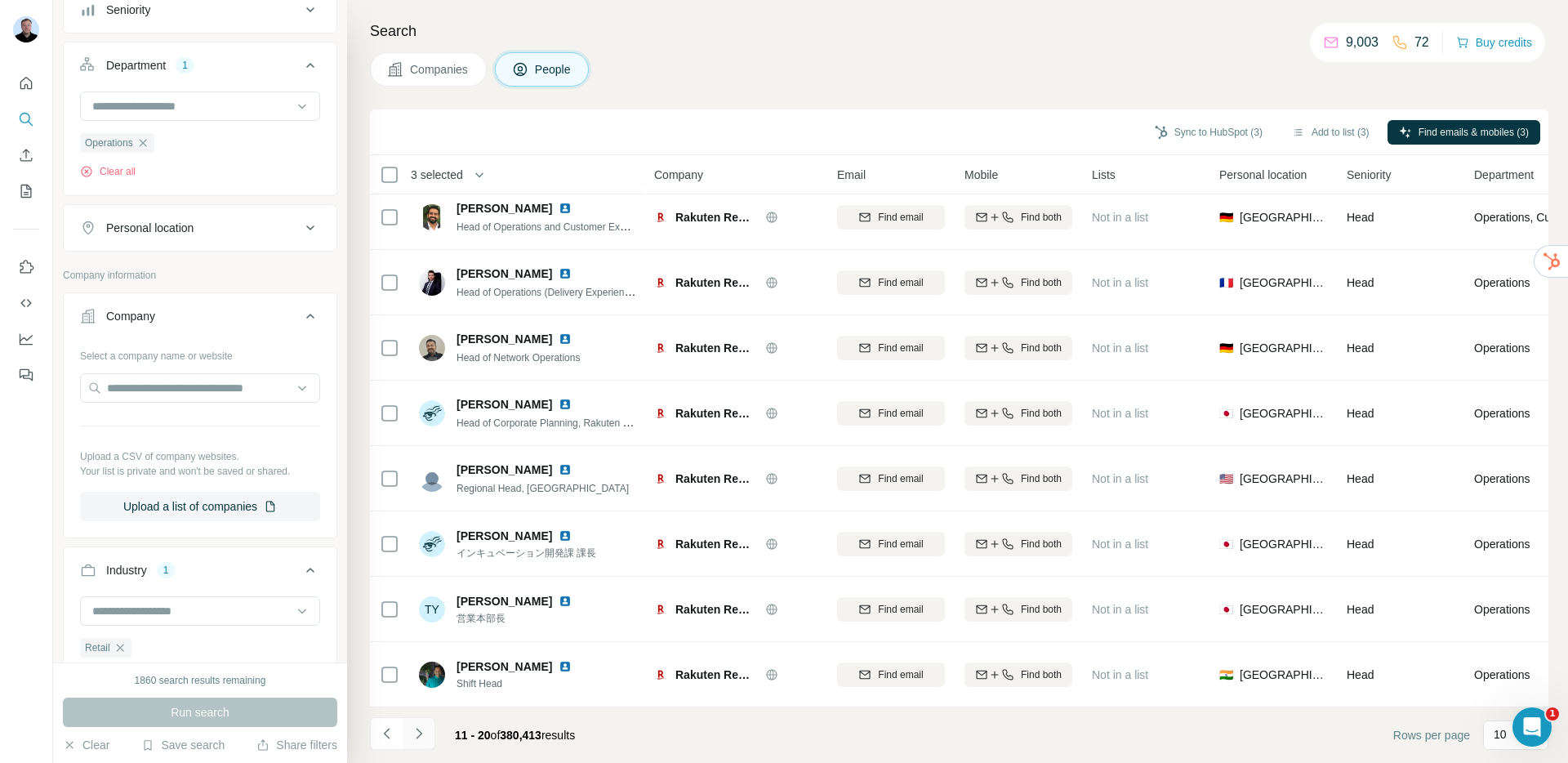
click at [421, 737] on icon "Navigate to next page" at bounding box center [418, 733] width 17 height 17
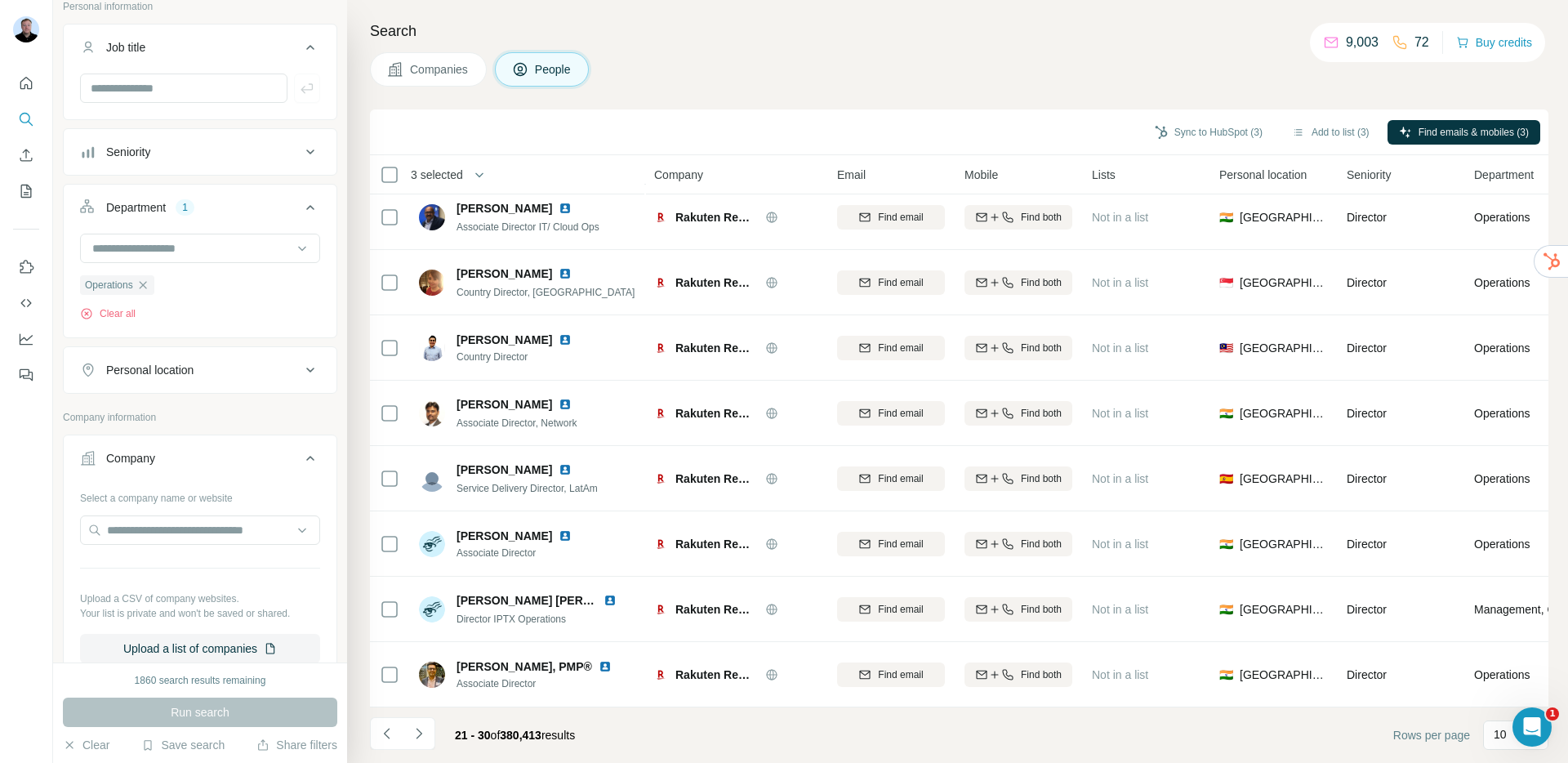
scroll to position [106, 0]
click at [186, 368] on div "Personal location" at bounding box center [149, 371] width 87 height 17
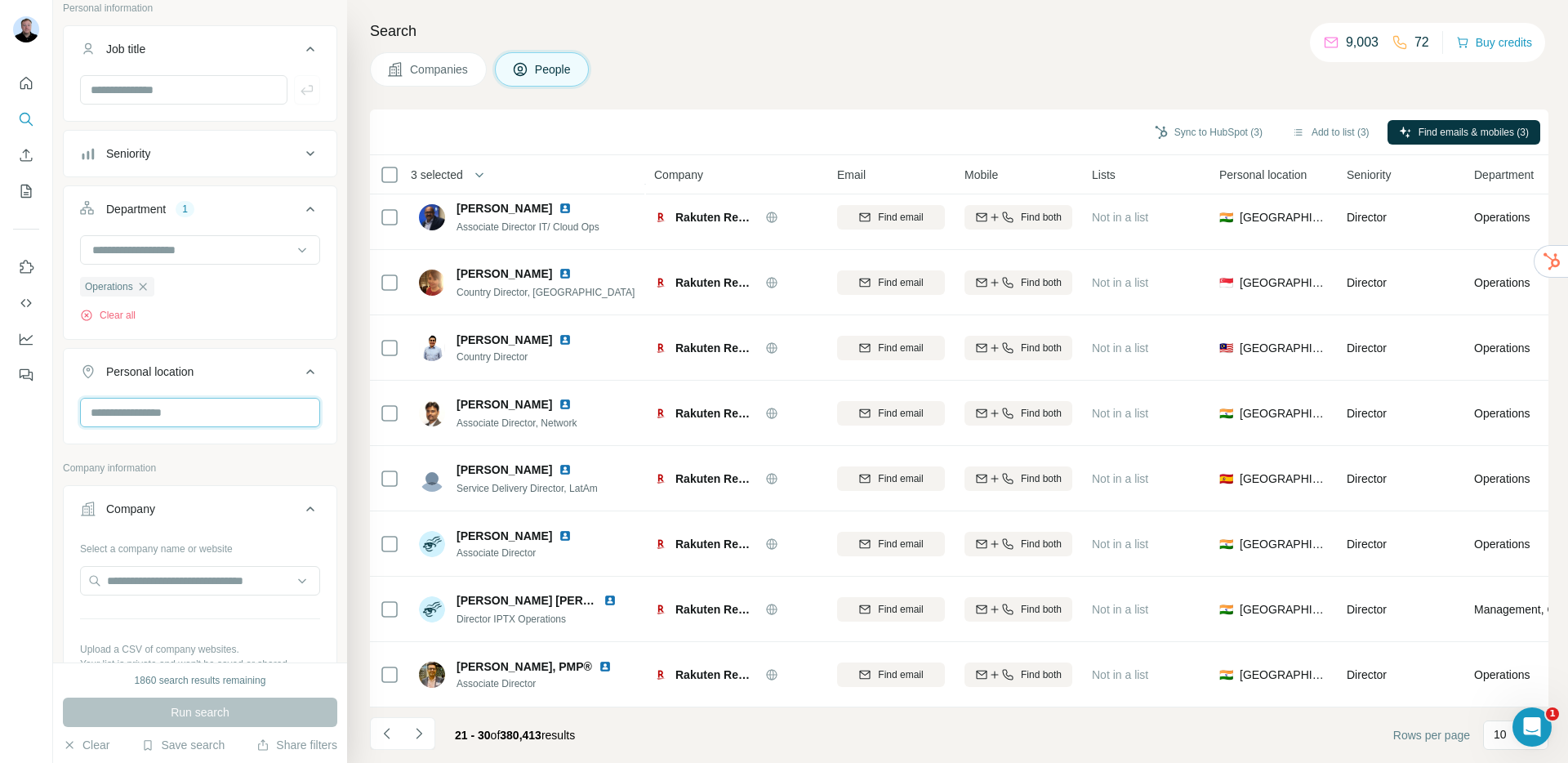
click at [193, 409] on input "text" at bounding box center [200, 412] width 240 height 29
type input "******"
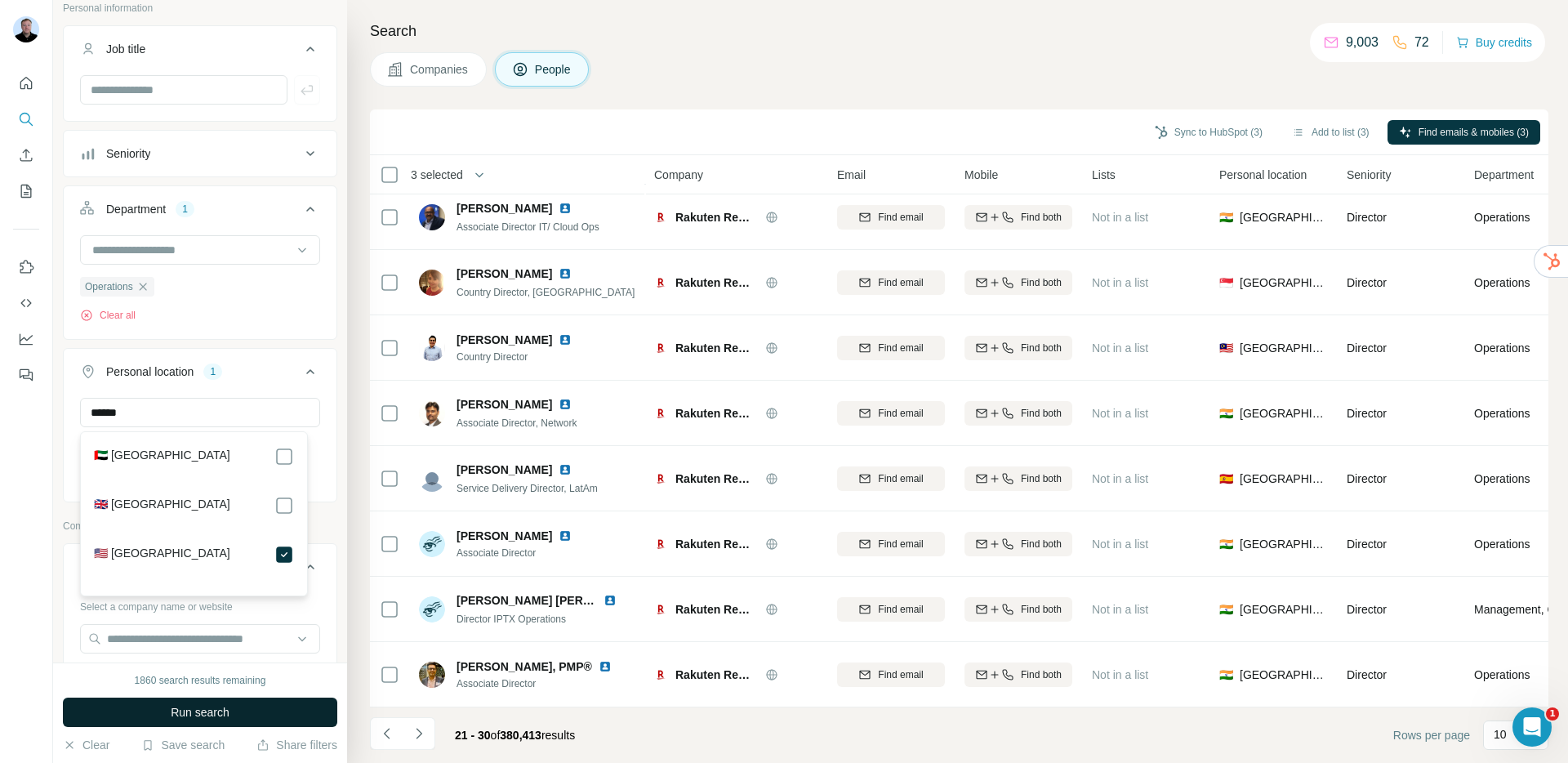
click at [228, 716] on span "Run search" at bounding box center [200, 712] width 59 height 17
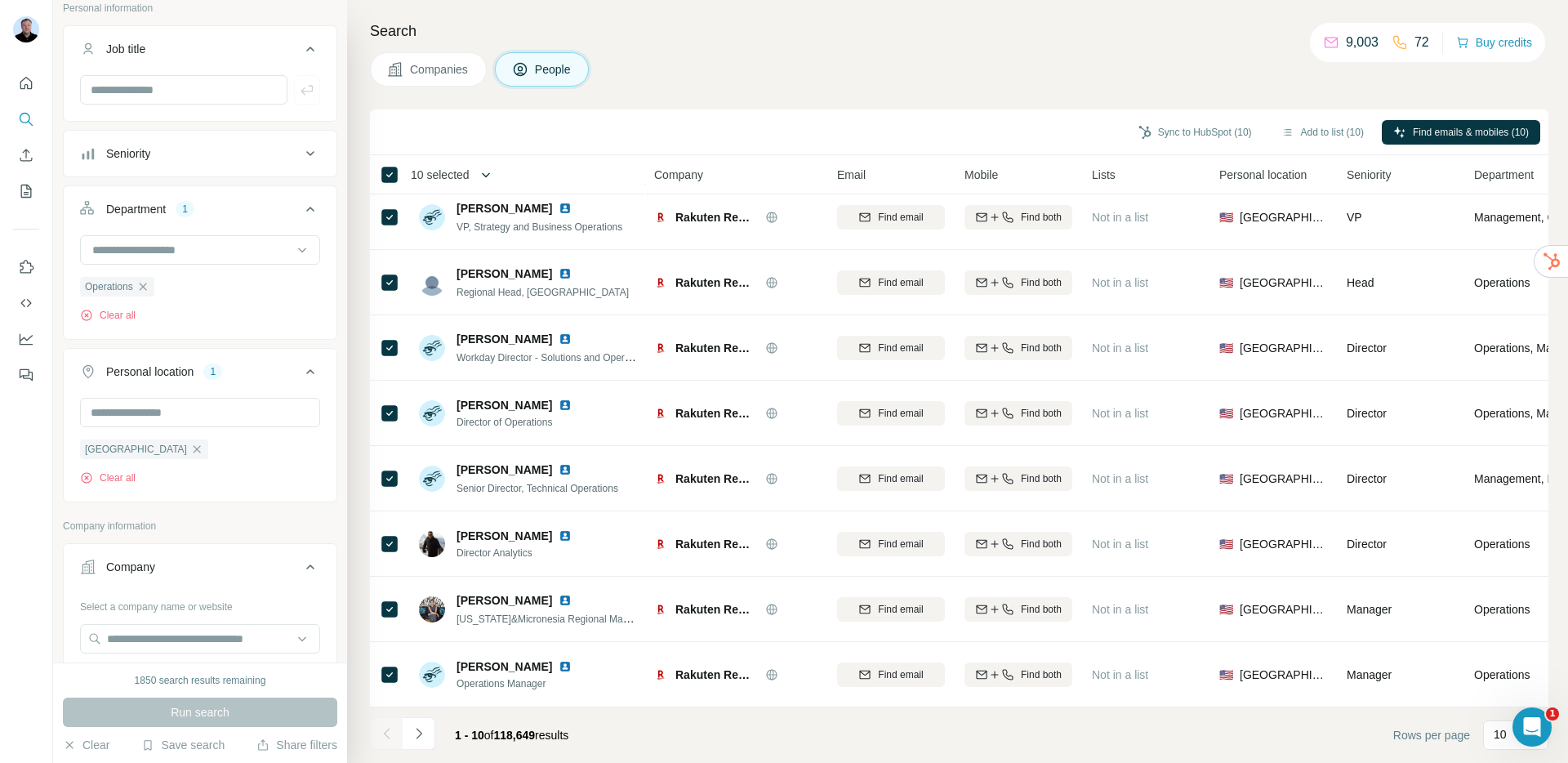
click at [486, 174] on icon "button" at bounding box center [486, 174] width 17 height 17
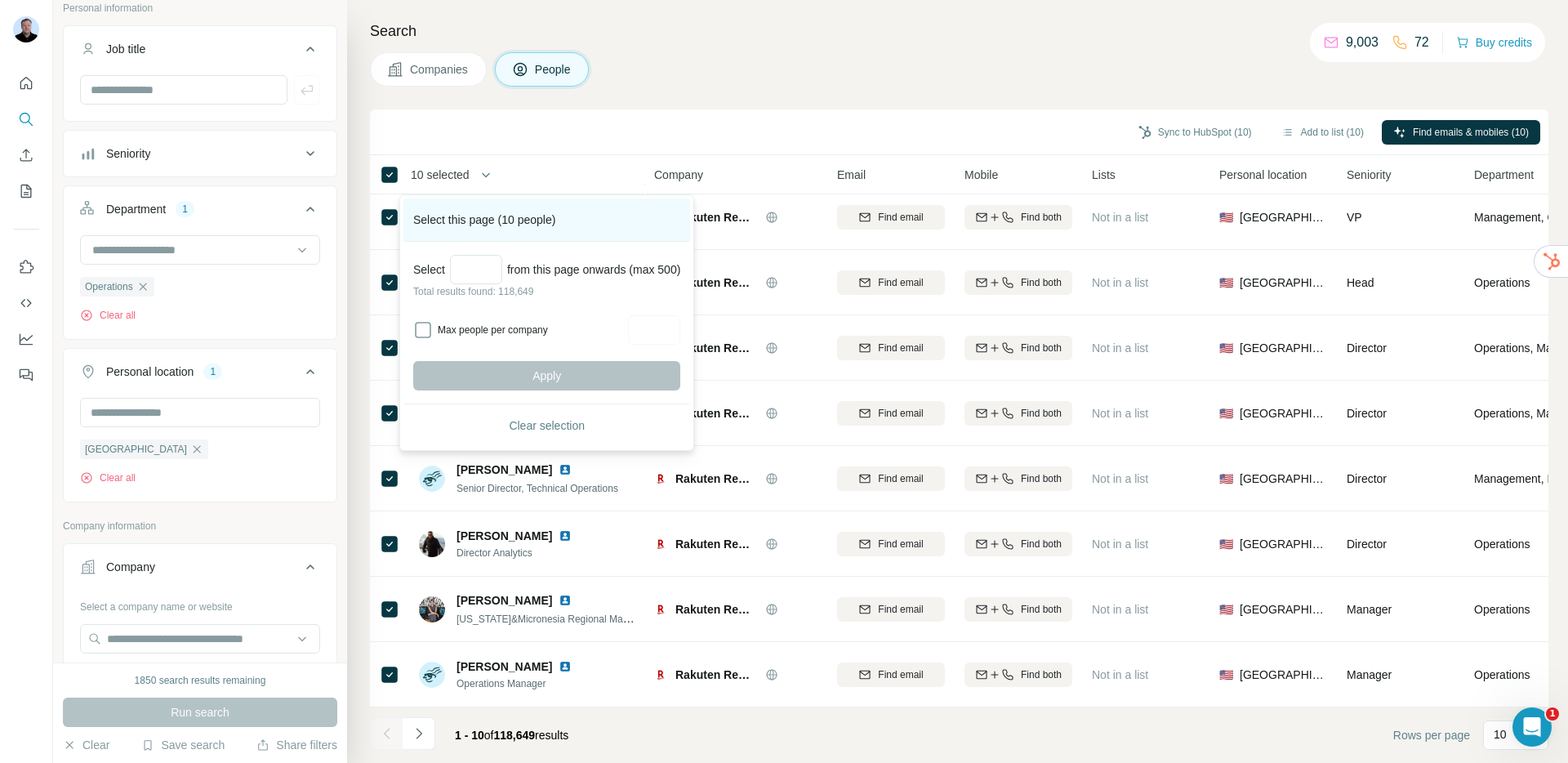
click at [507, 229] on div "Select this page (10 people)" at bounding box center [546, 220] width 287 height 43
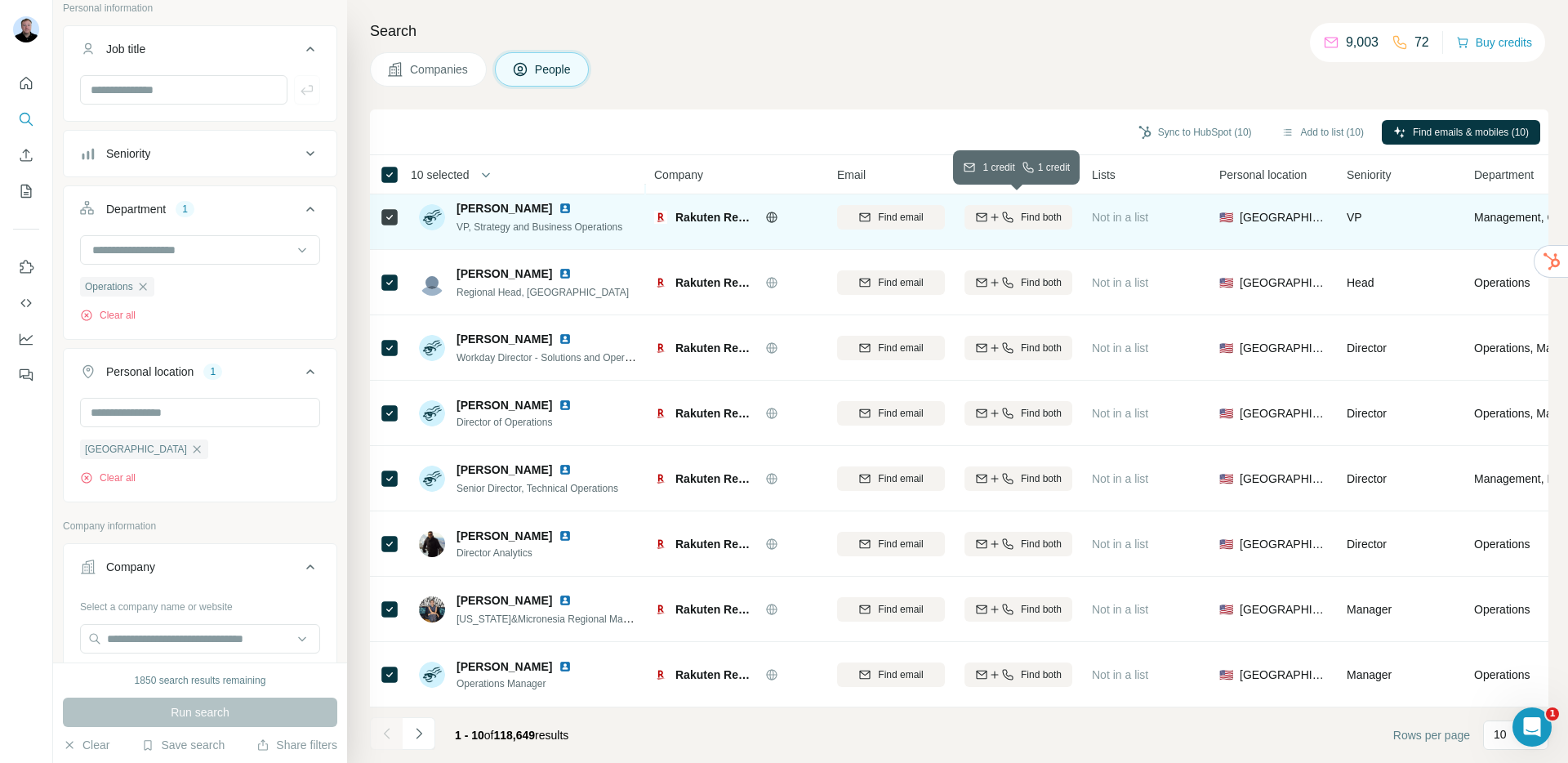
click at [1048, 214] on span "Find both" at bounding box center [1041, 216] width 41 height 15
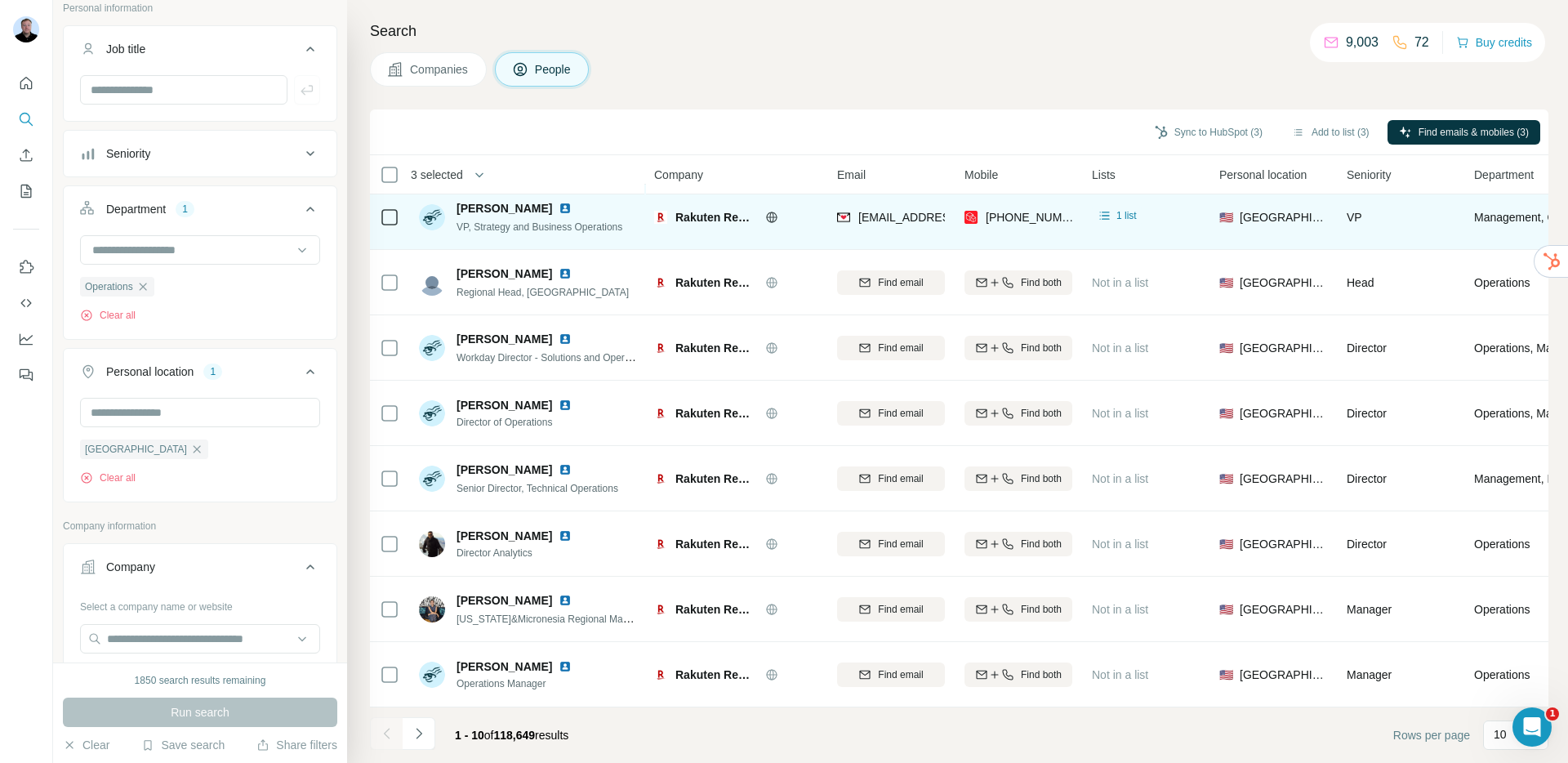
drag, startPoint x: 1336, startPoint y: 126, endPoint x: 1251, endPoint y: 150, distance: 88.3
click at [1336, 127] on button "Add to list (3)" at bounding box center [1330, 132] width 101 height 24
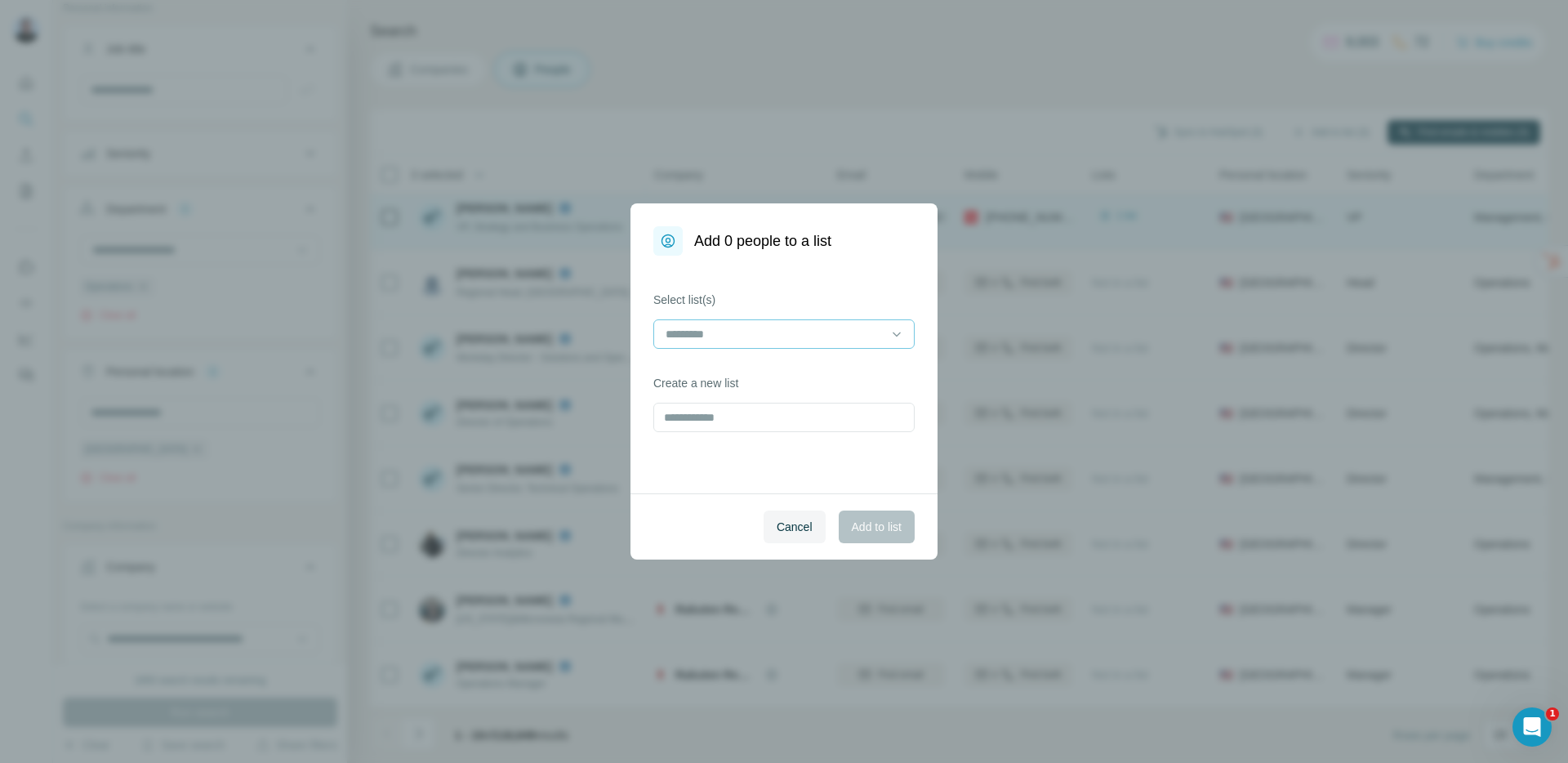
click at [748, 332] on input at bounding box center [774, 334] width 220 height 18
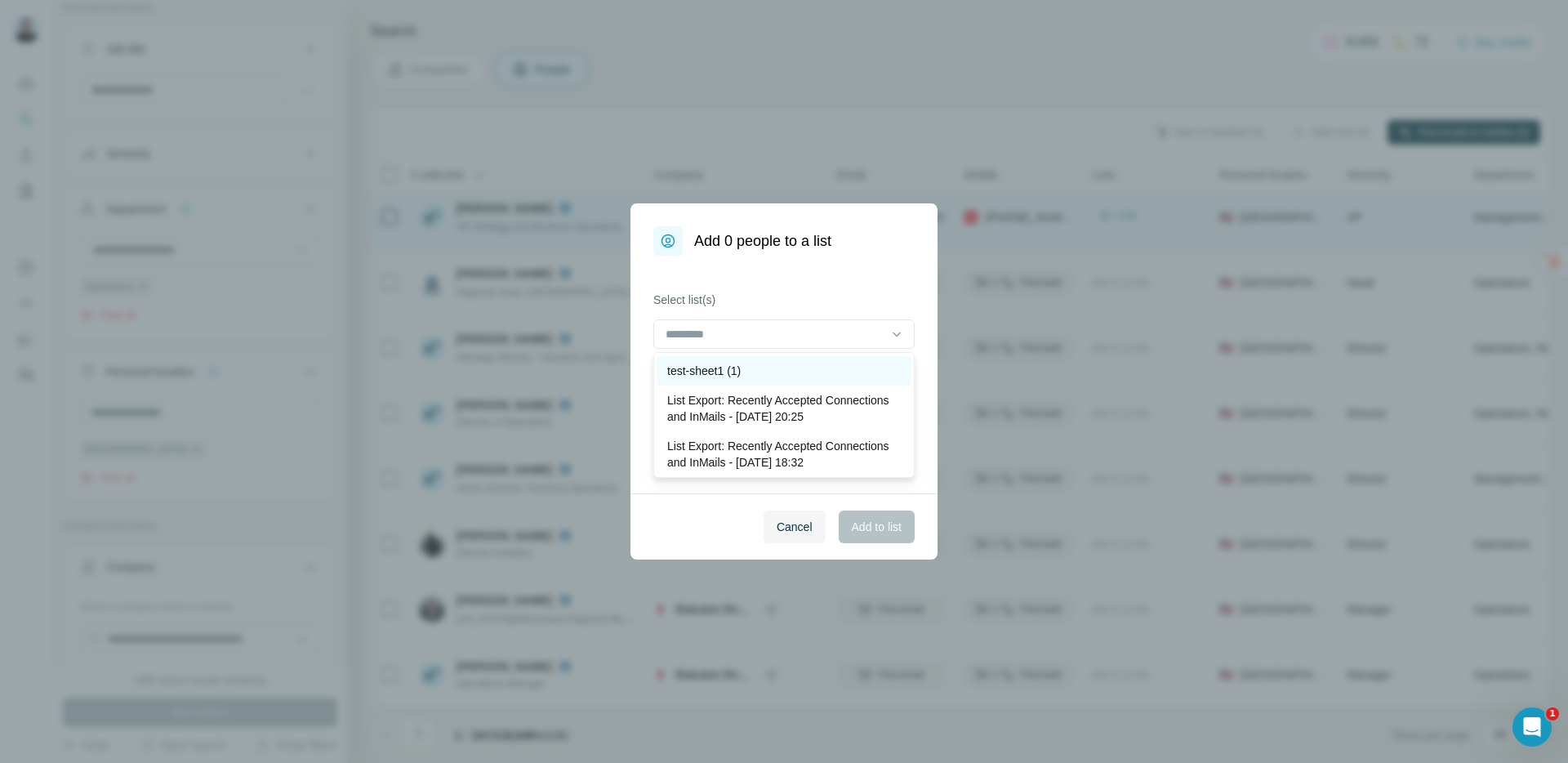
click at [746, 380] on div "test-sheet1 (1)" at bounding box center [784, 370] width 253 height 29
click at [869, 517] on button "Add to list" at bounding box center [877, 526] width 76 height 32
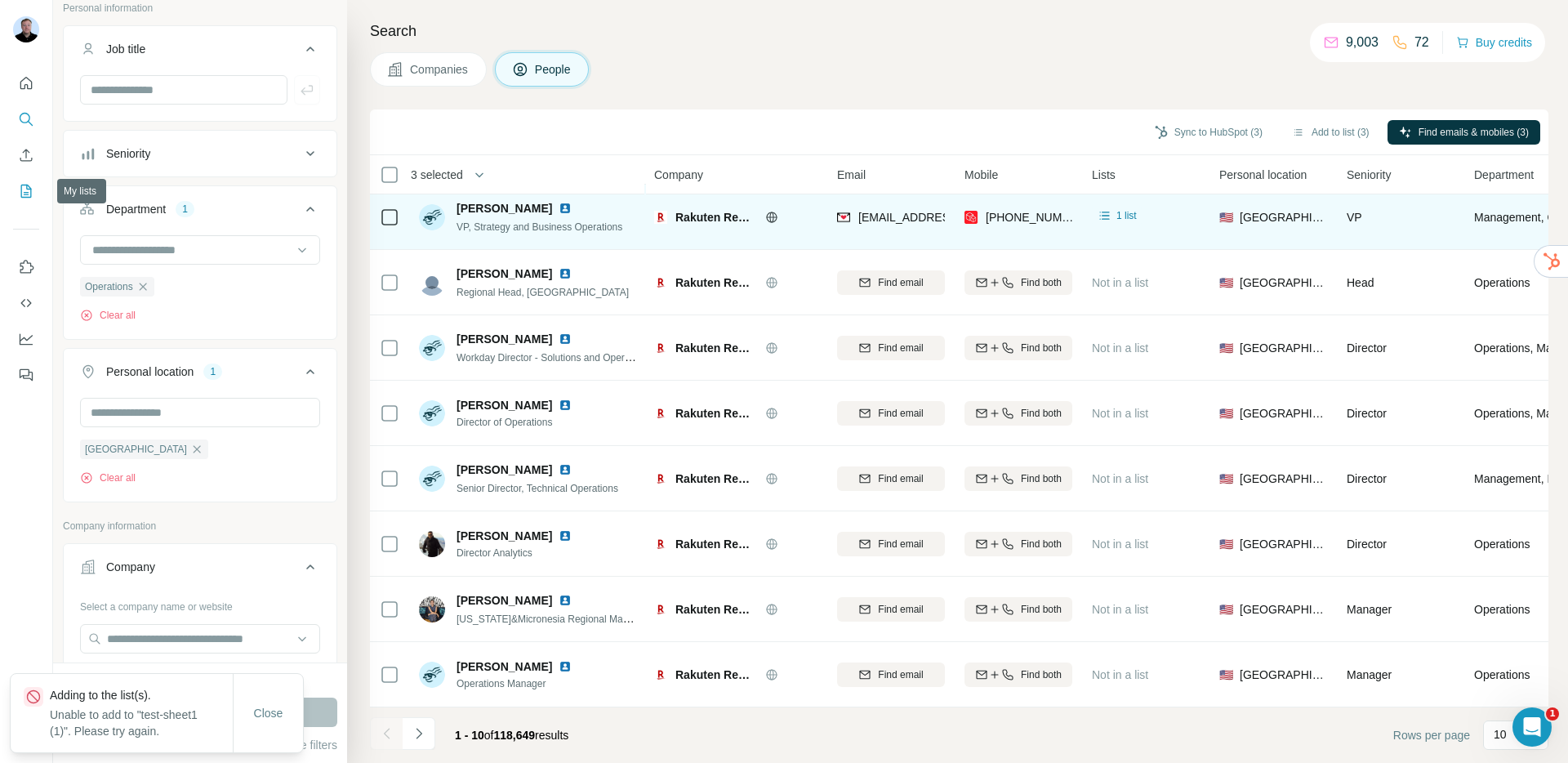
click at [27, 183] on icon "My lists" at bounding box center [25, 191] width 17 height 17
click at [17, 192] on button "My lists" at bounding box center [25, 191] width 26 height 29
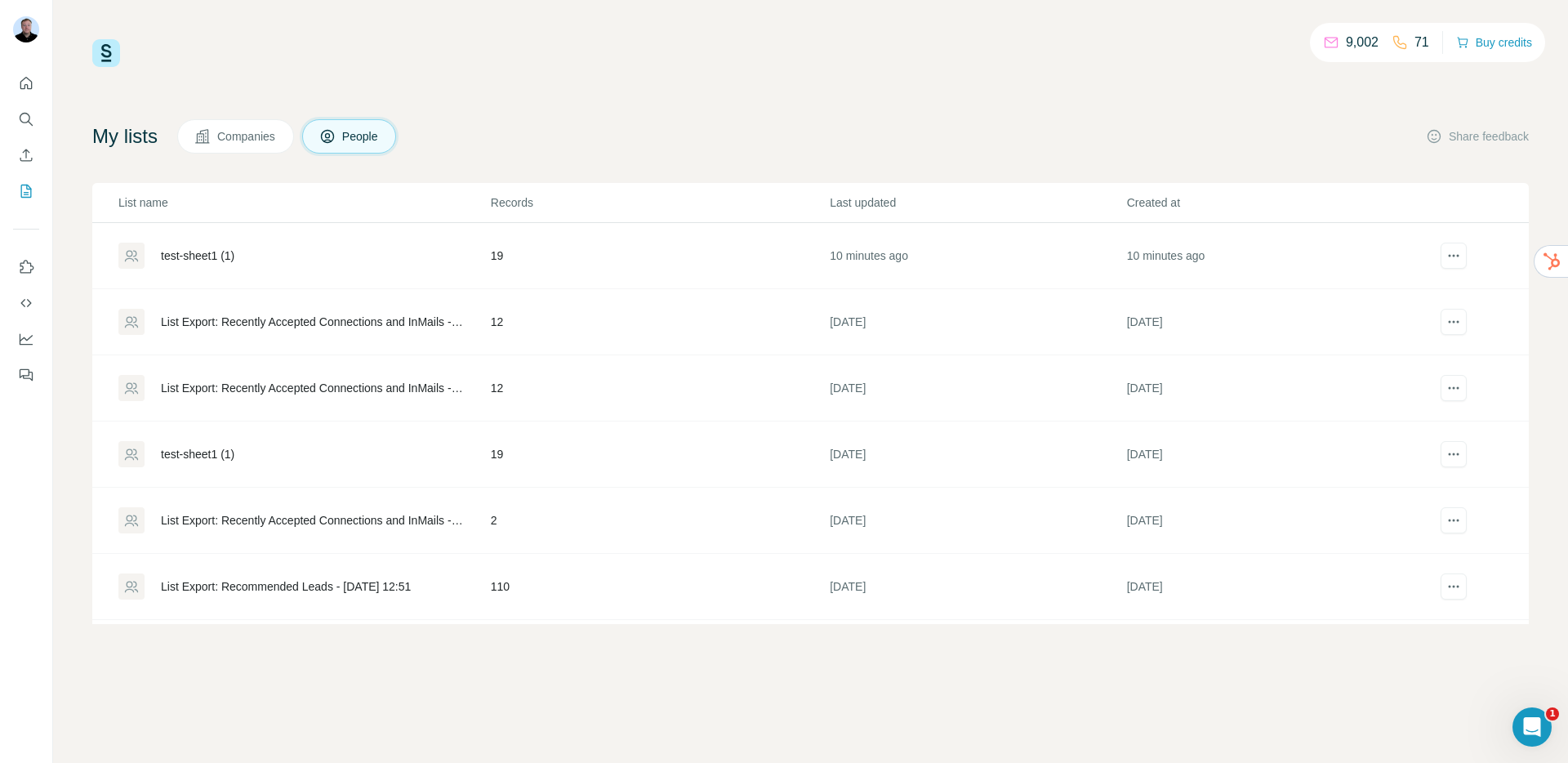
click at [189, 262] on div "test-sheet1 (1)" at bounding box center [197, 256] width 73 height 17
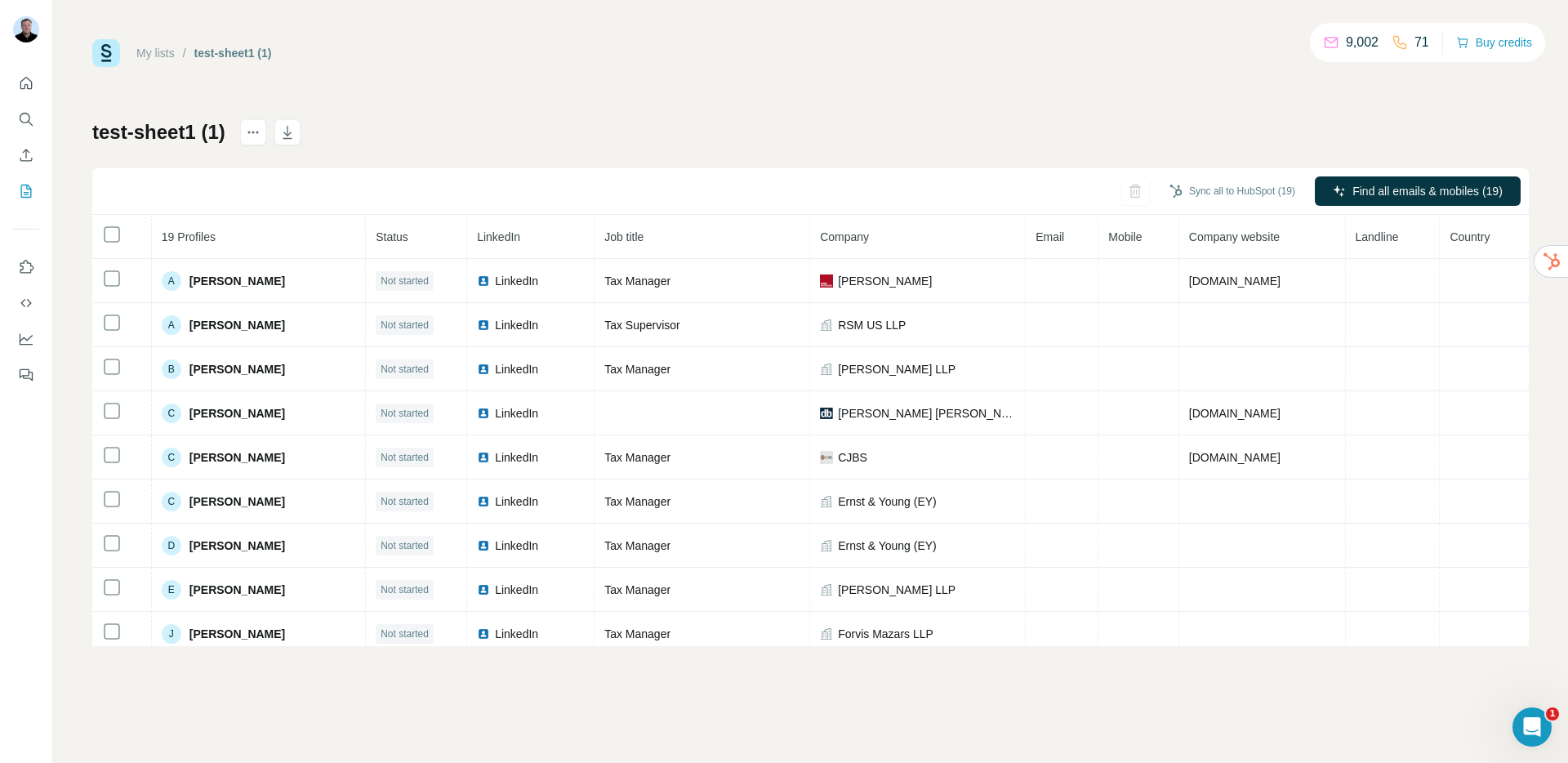
click at [109, 244] on th at bounding box center [121, 236] width 60 height 44
click at [291, 137] on icon "button" at bounding box center [287, 132] width 17 height 17
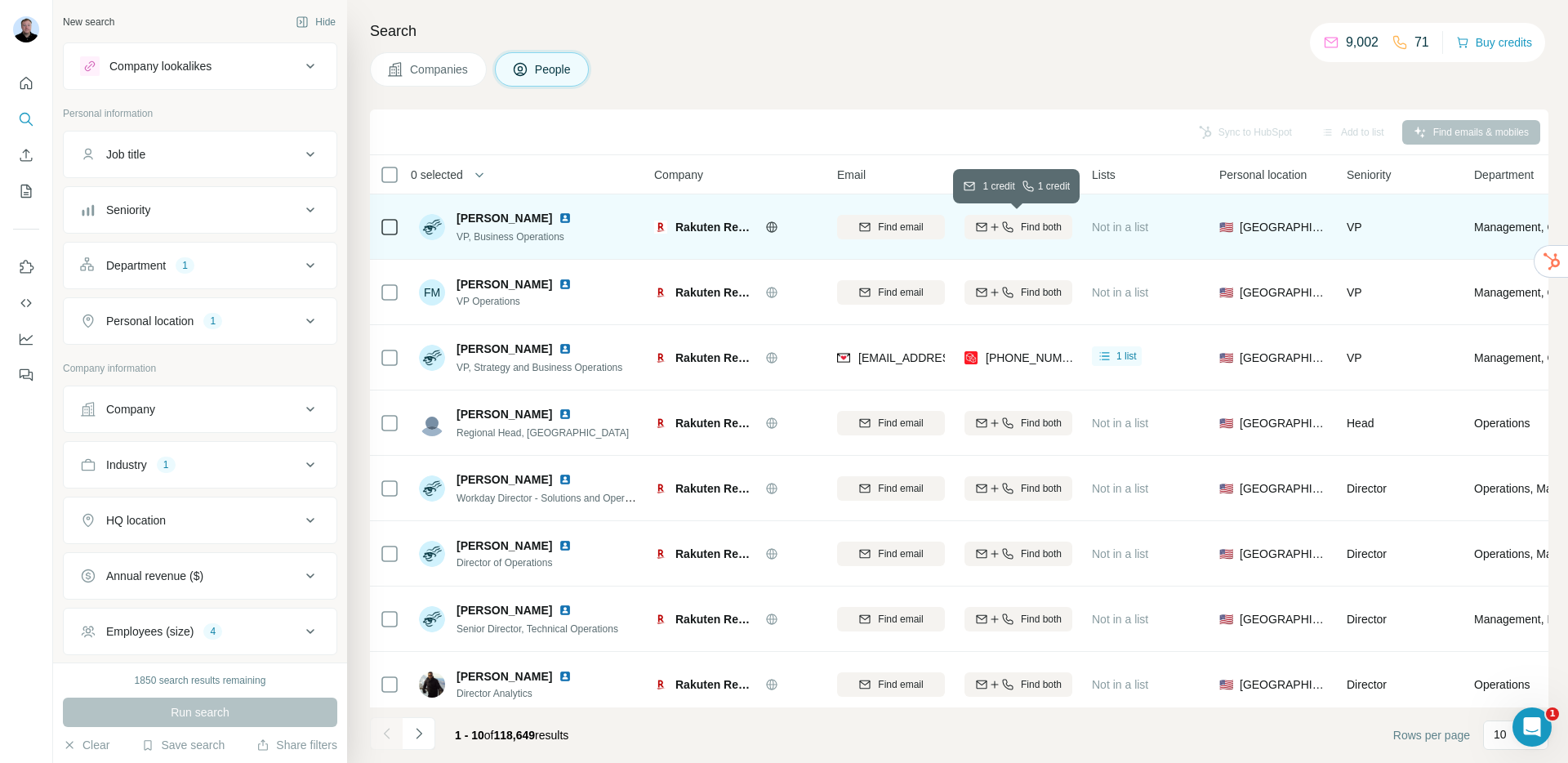
click at [1014, 227] on div "Find both" at bounding box center [1019, 226] width 108 height 15
click at [26, 84] on icon "Quick start" at bounding box center [26, 82] width 13 height 13
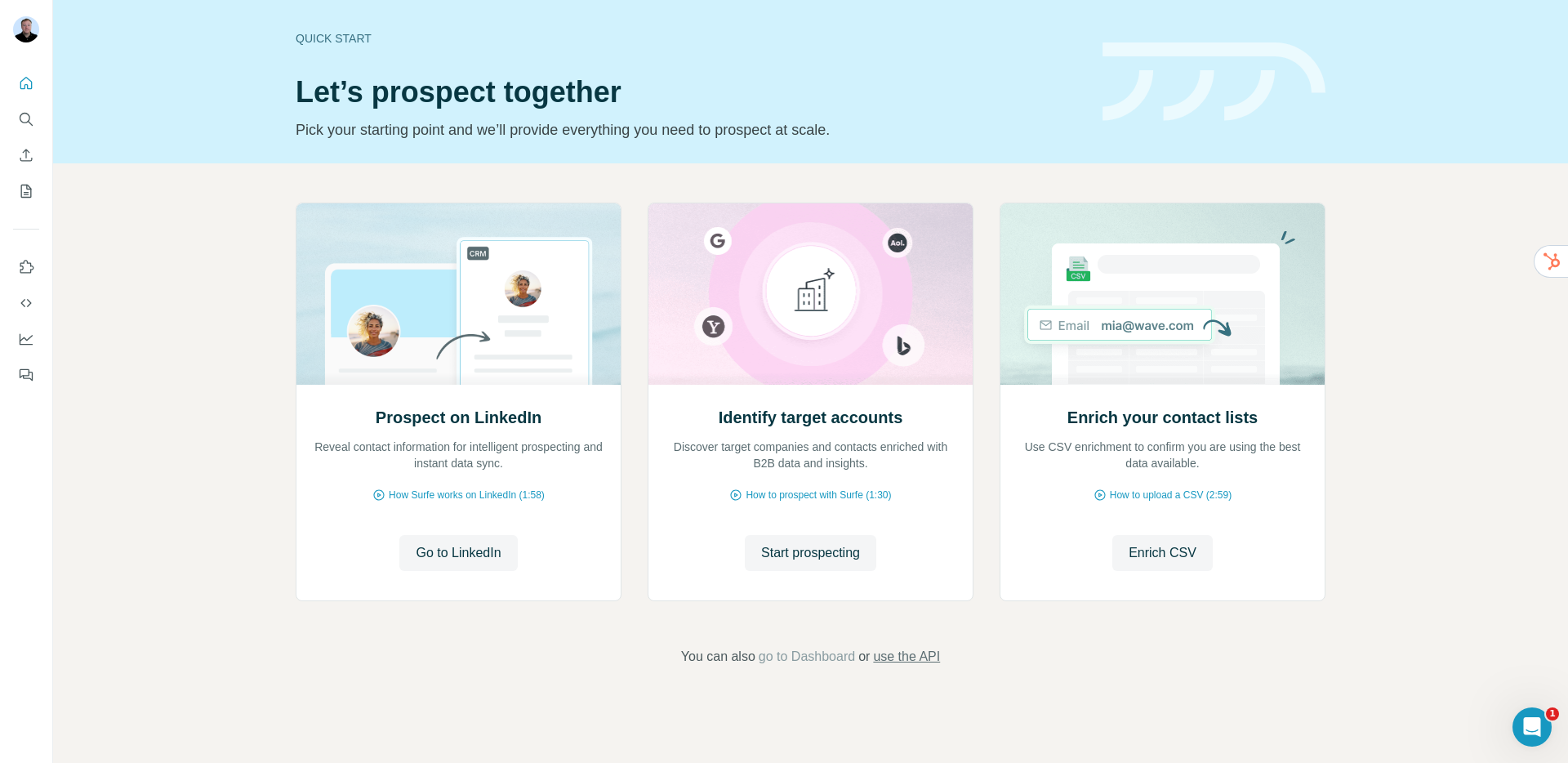
click at [912, 651] on span "use the API" at bounding box center [906, 656] width 67 height 20
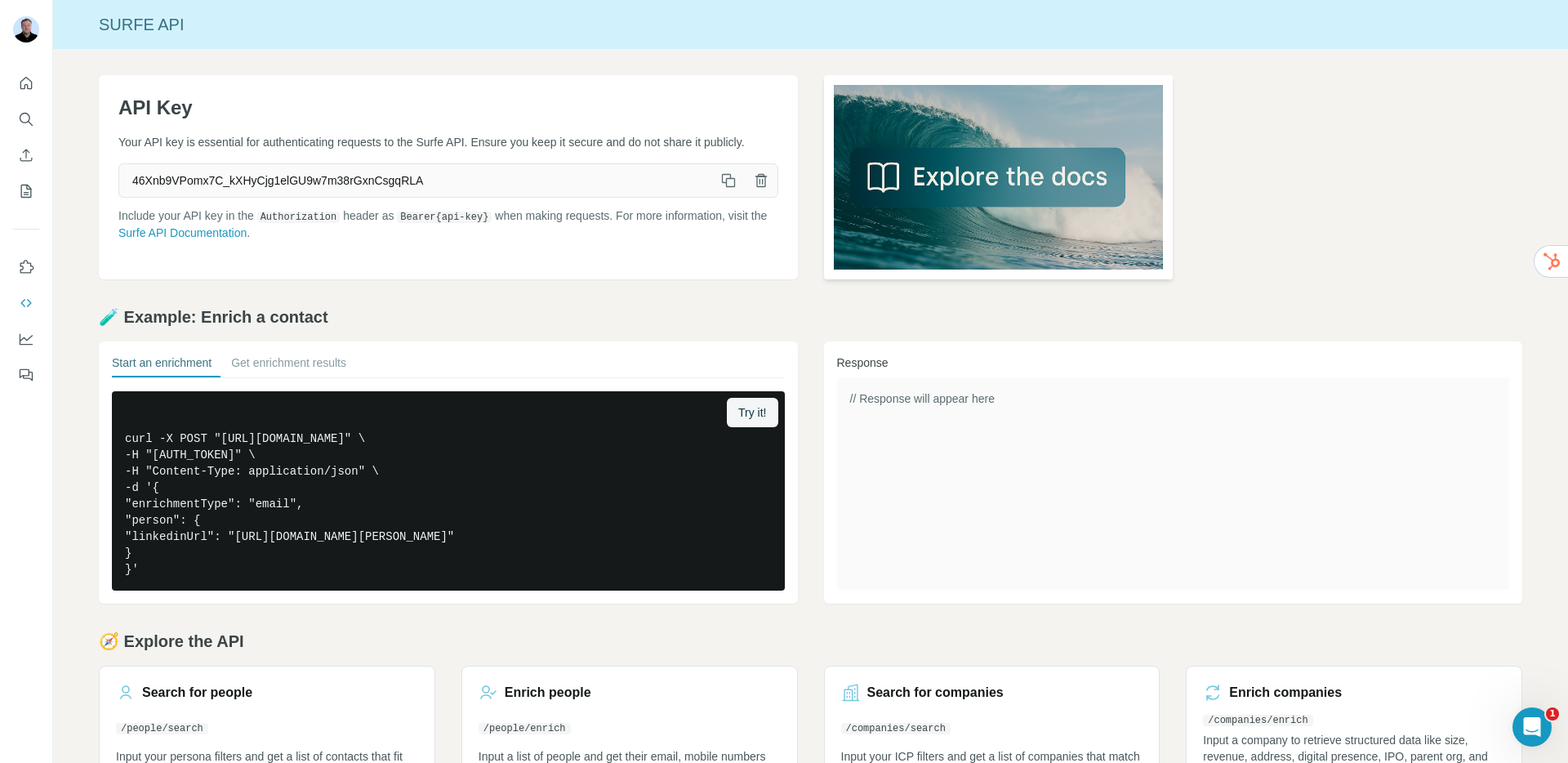
click at [926, 180] on img at bounding box center [998, 177] width 350 height 204
